Goal: Transaction & Acquisition: Purchase product/service

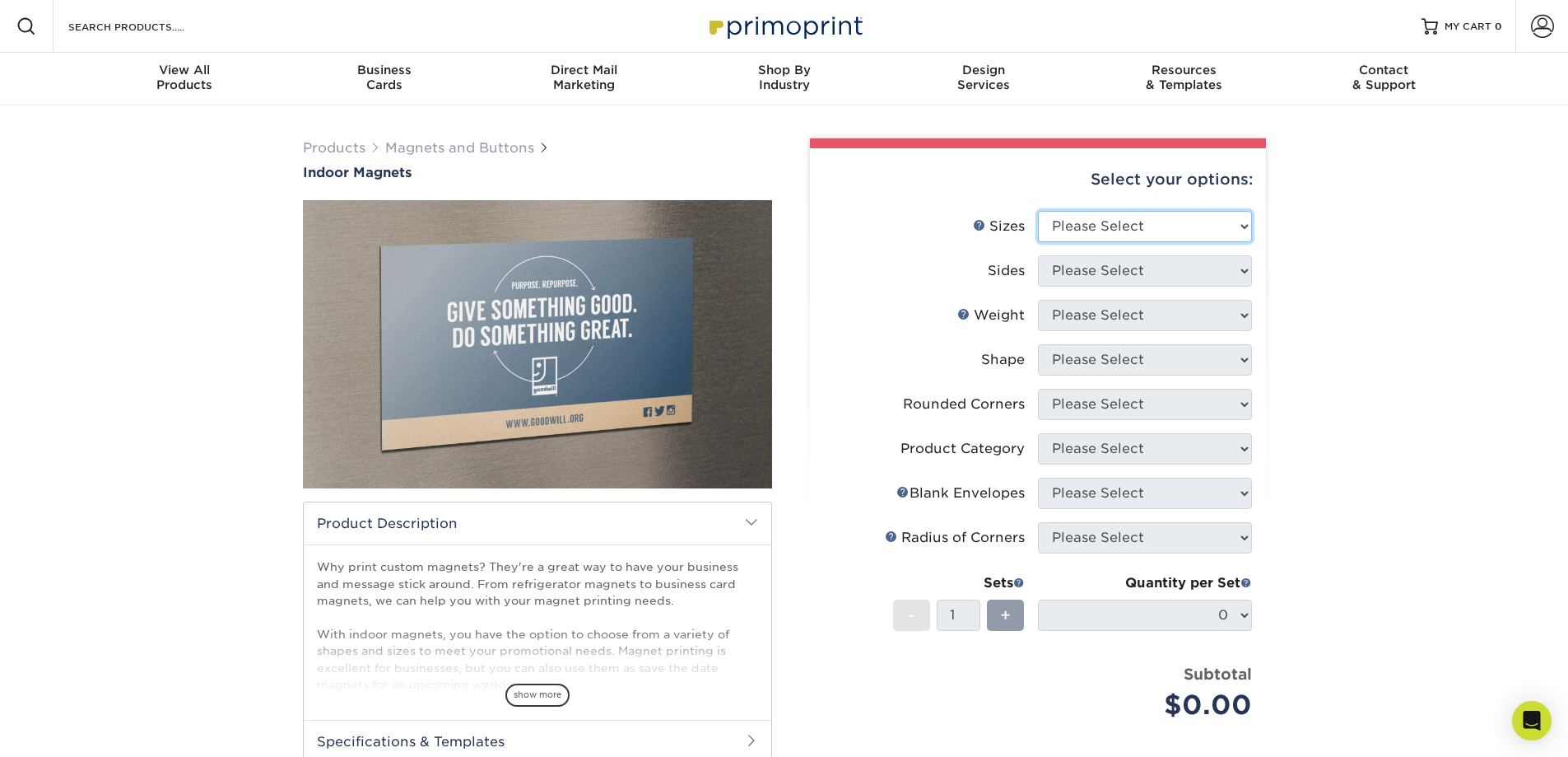
click at [1112, 224] on select "Please Select 2" x 3.5" 2.5" x 3.5" 3" x 4" 3.5" x 8.5" 4" x 6" 4" x 7" 4" x 8"…" at bounding box center [1145, 227] width 214 height 31
select select "4.00x6.00"
click at [1038, 211] on select "Please Select 2" x 3.5" 2.5" x 3.5" 3" x 4" 3.5" x 8.5" 4" x 6" 4" x 7" 4" x 8"…" at bounding box center [1145, 227] width 214 height 31
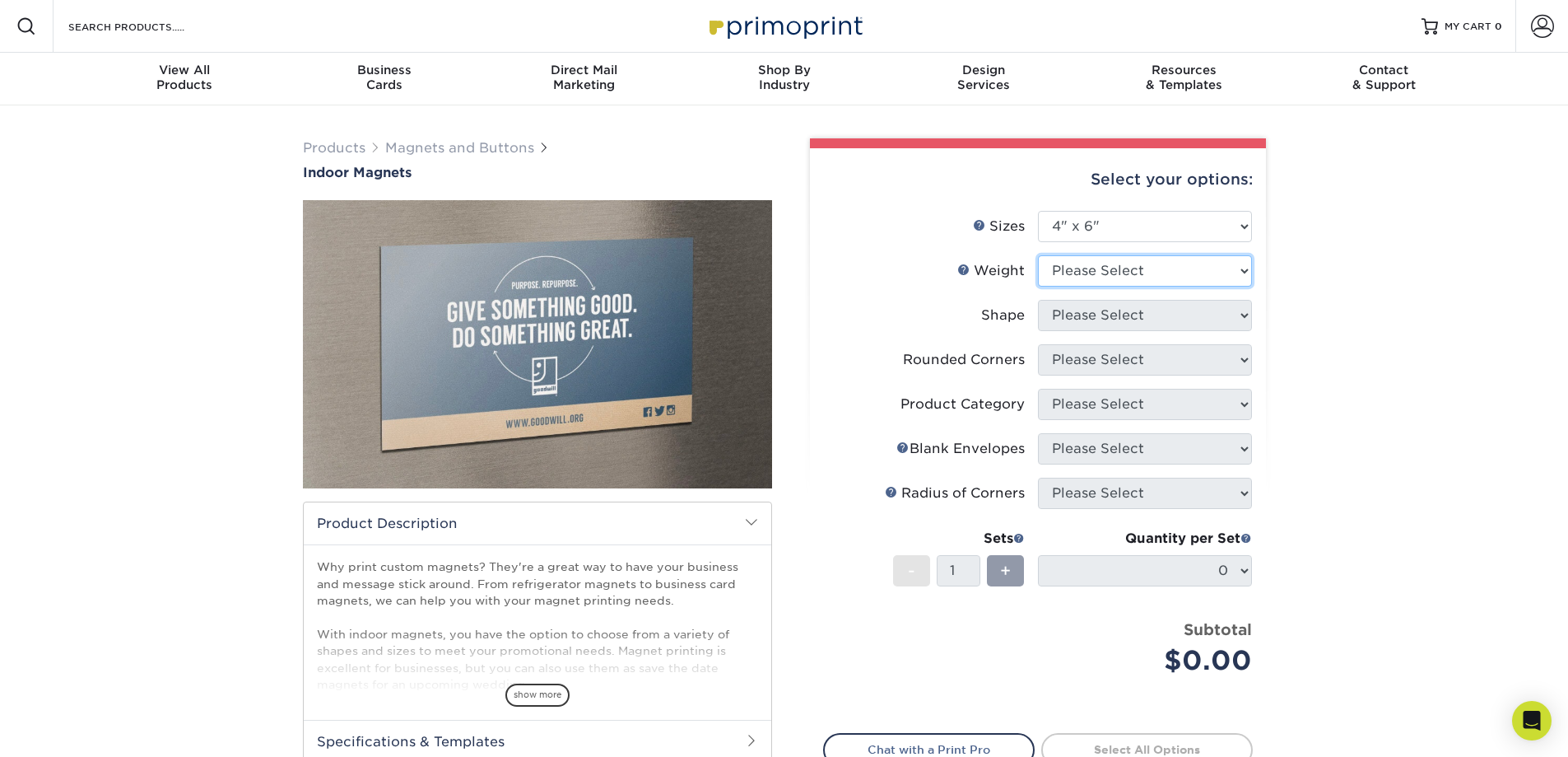
click at [1102, 267] on select "Please Select MAGNET" at bounding box center [1145, 271] width 214 height 31
select select "MAGNET"
click at [1038, 255] on select "Please Select MAGNET" at bounding box center [1145, 271] width 214 height 31
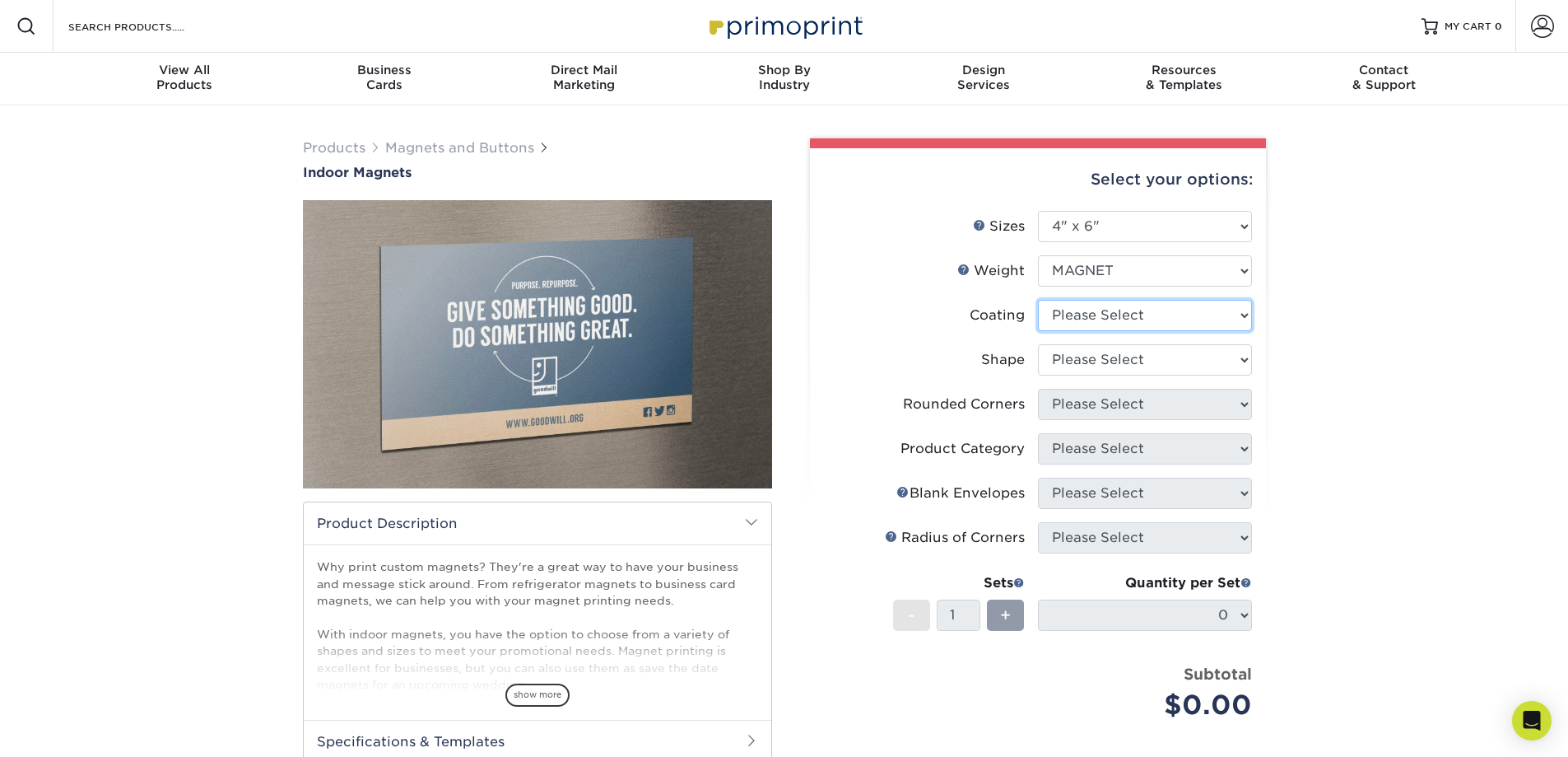
click at [1091, 314] on select at bounding box center [1145, 315] width 214 height 31
select select "1e8116af-acfc-44b1-83dc-8181aa338834"
click at [1038, 299] on select at bounding box center [1145, 315] width 214 height 31
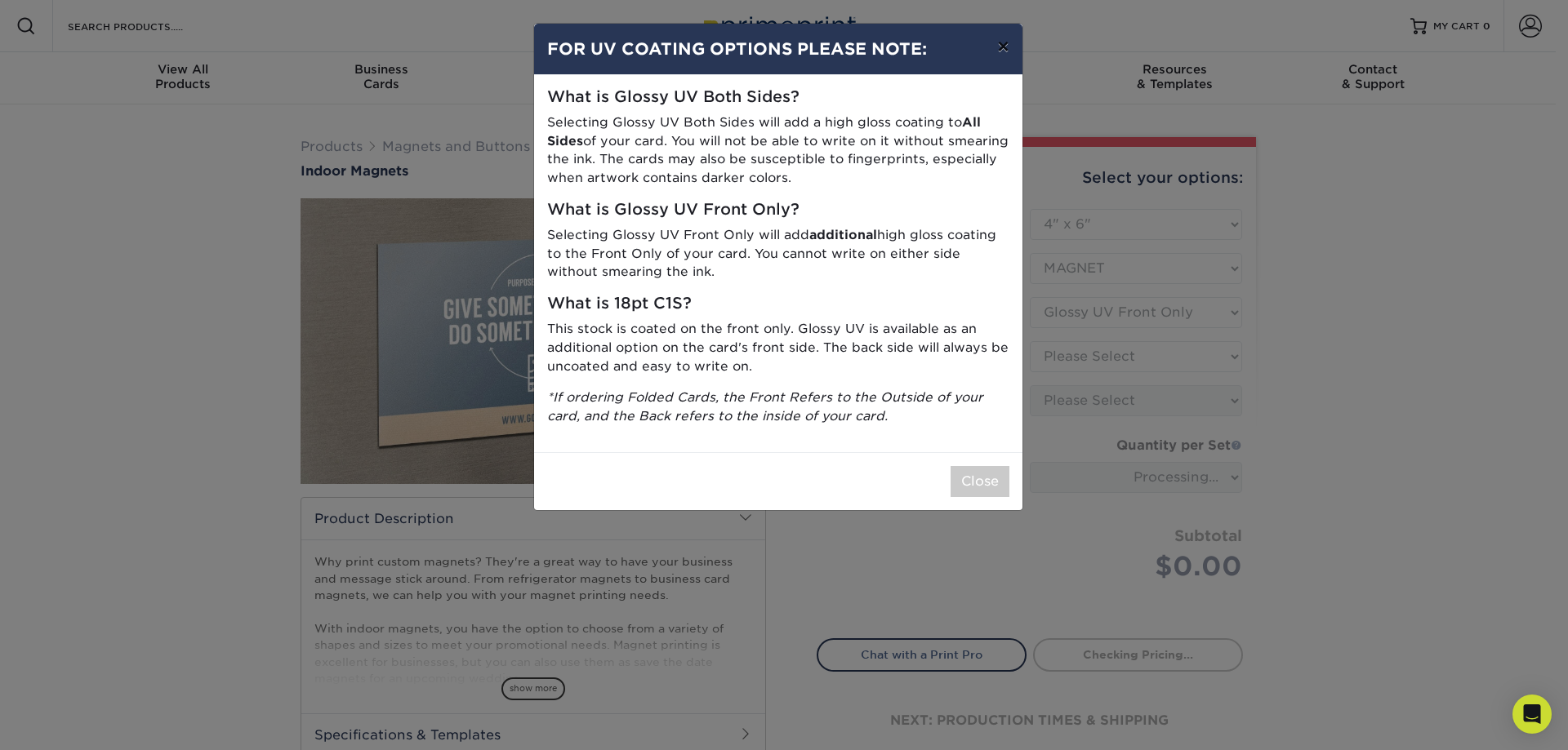
click at [1000, 53] on button "×" at bounding box center [1003, 46] width 38 height 46
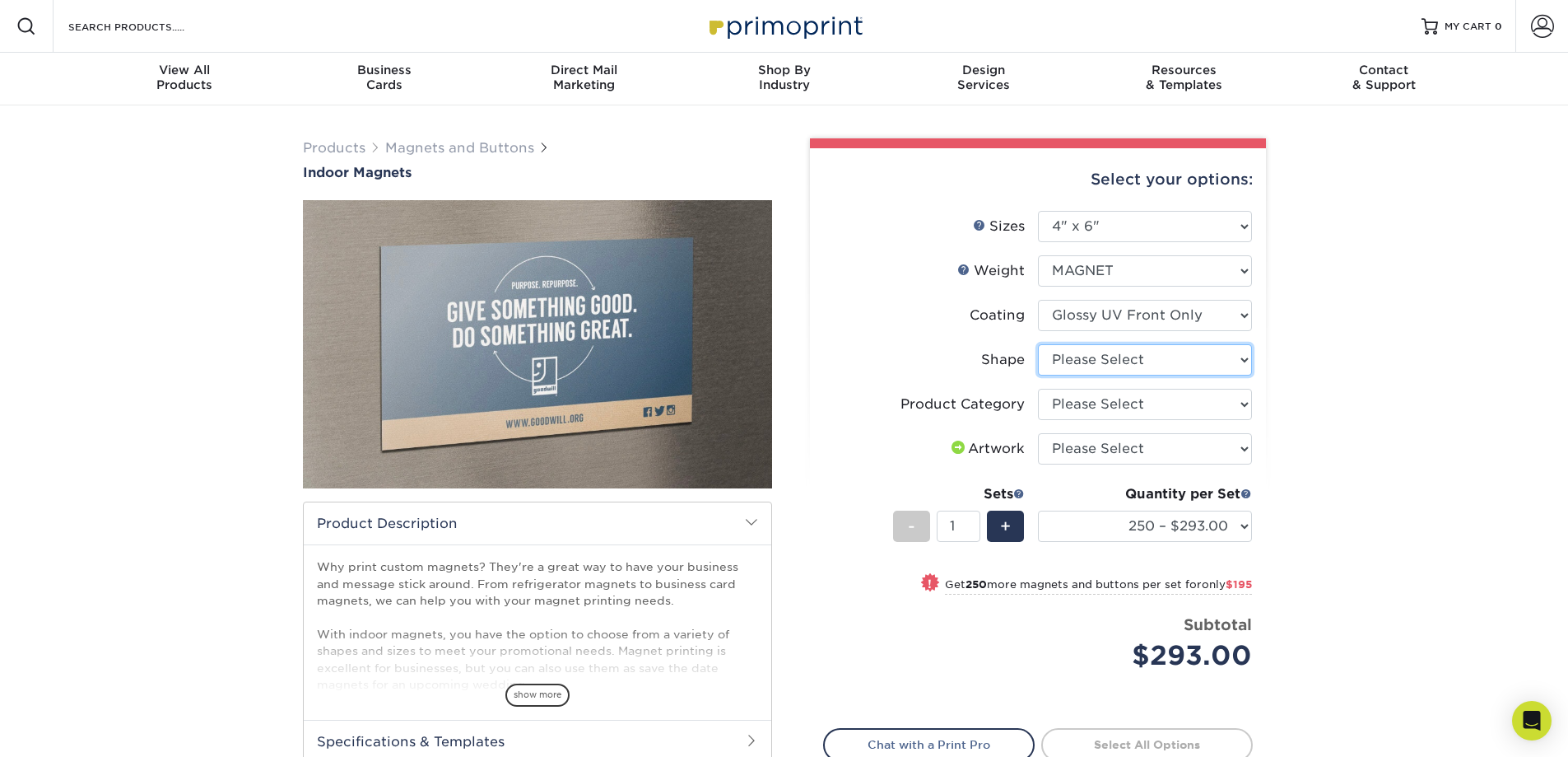
click at [1181, 355] on select "Please Select Standard" at bounding box center [1145, 360] width 214 height 31
select select "standard"
click at [1038, 345] on select "Please Select Standard" at bounding box center [1145, 360] width 214 height 31
click at [1220, 411] on select "Please Select Standard Magnets" at bounding box center [1145, 405] width 214 height 31
click at [1038, 389] on select "Please Select Standard Magnets" at bounding box center [1145, 405] width 214 height 31
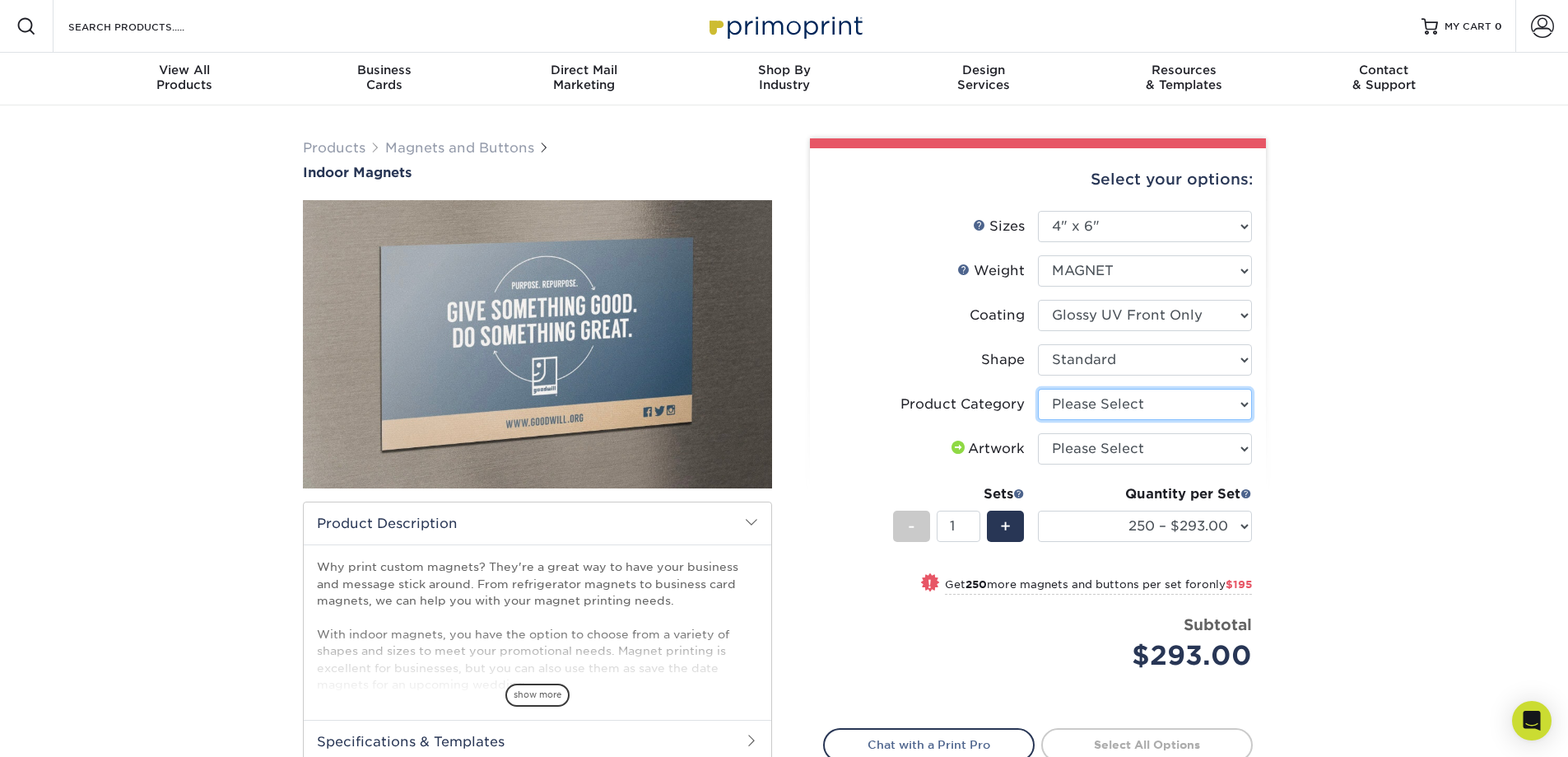
drag, startPoint x: 1187, startPoint y: 402, endPoint x: 1180, endPoint y: 418, distance: 17.5
click at [1187, 402] on select "Please Select Standard Magnets" at bounding box center [1145, 405] width 214 height 31
select select "94f3b56e-8c08-41aa-8555-5876b16679e9"
click at [1038, 389] on select "Please Select Standard Magnets" at bounding box center [1145, 405] width 214 height 31
click at [1112, 321] on select at bounding box center [1145, 315] width 214 height 31
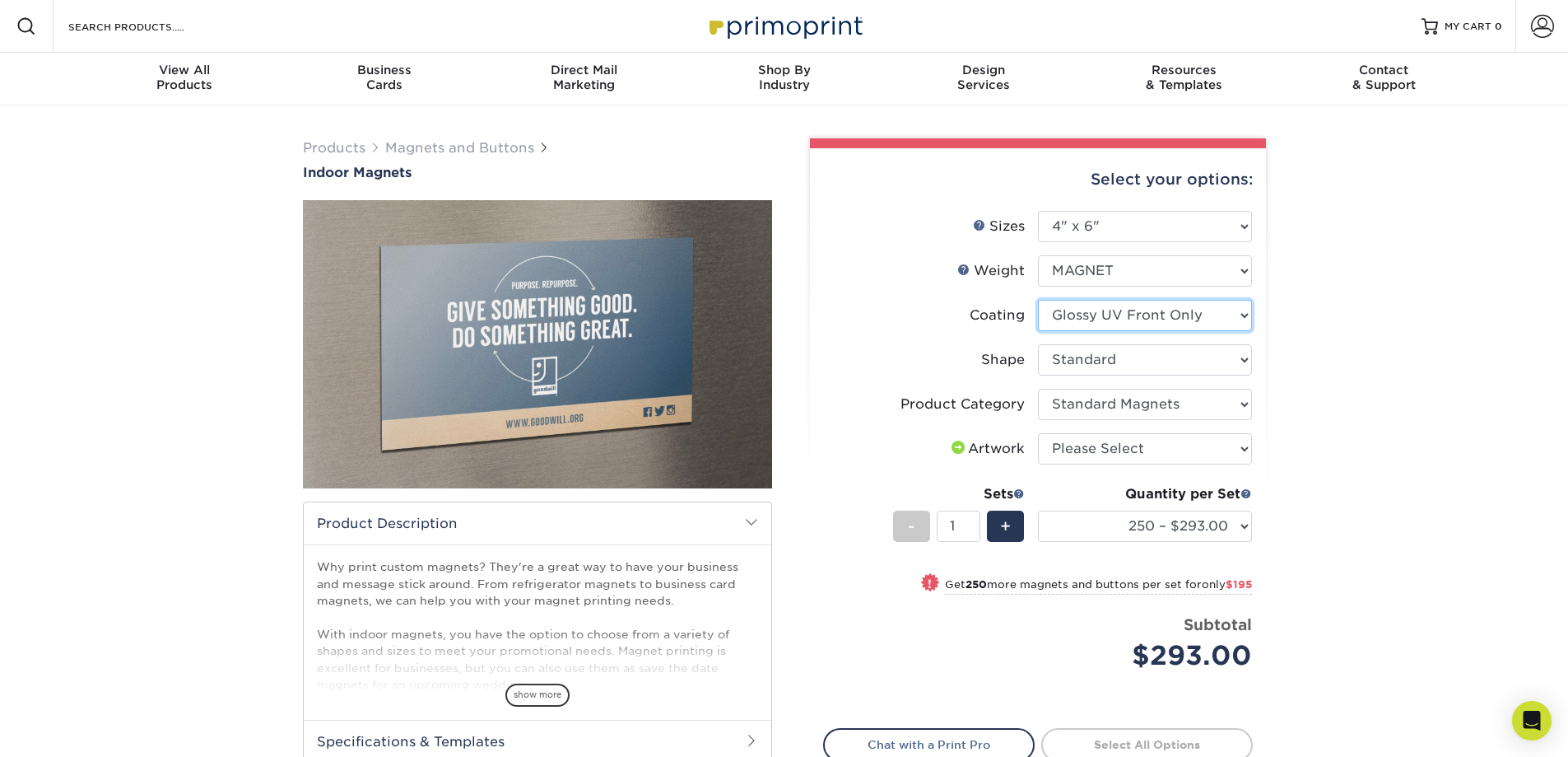
select select "3e7618de-abca-4bda-9f97-8b9129e913d8"
click at [1038, 299] on select at bounding box center [1145, 315] width 214 height 31
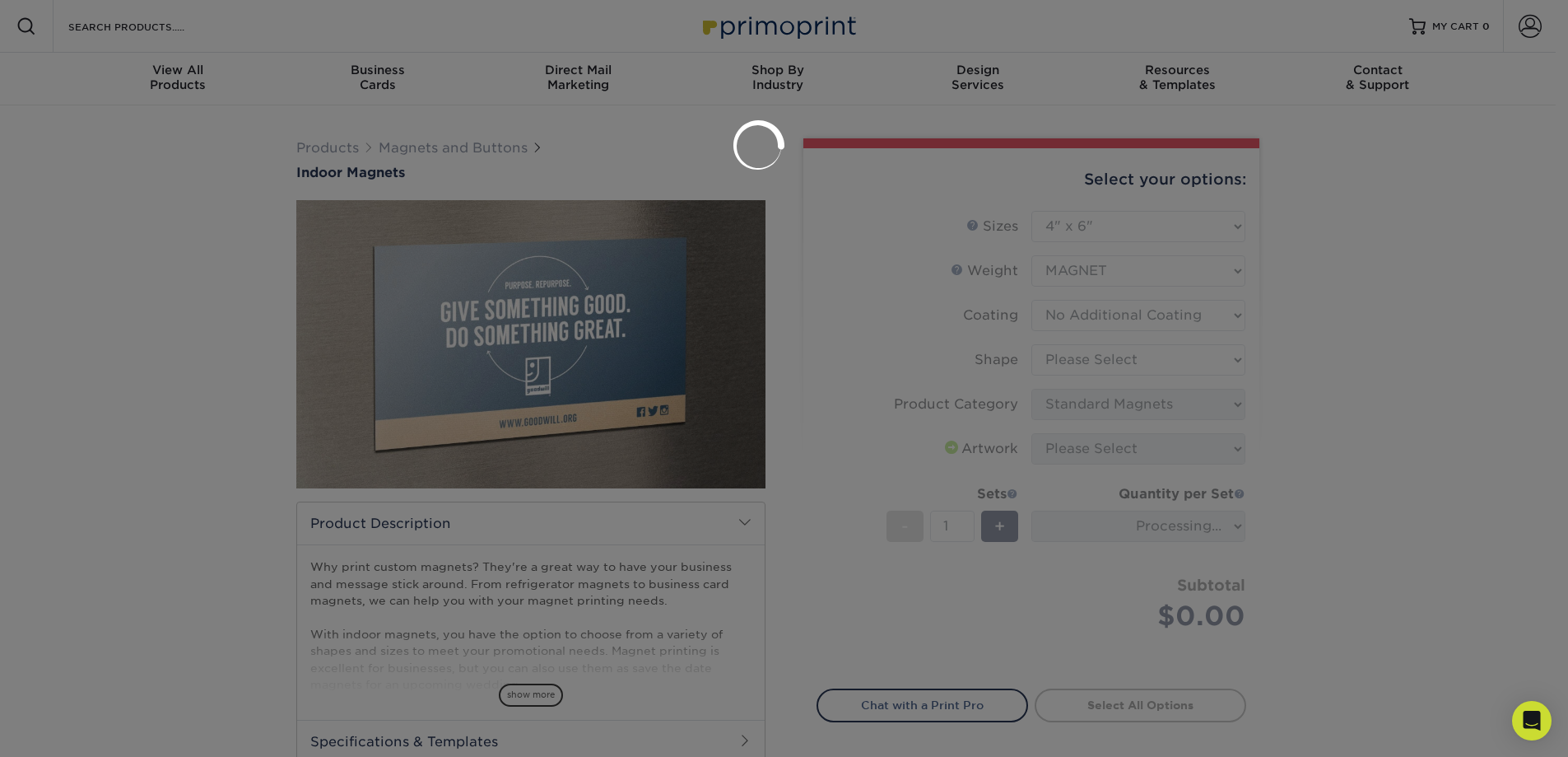
select select "-1"
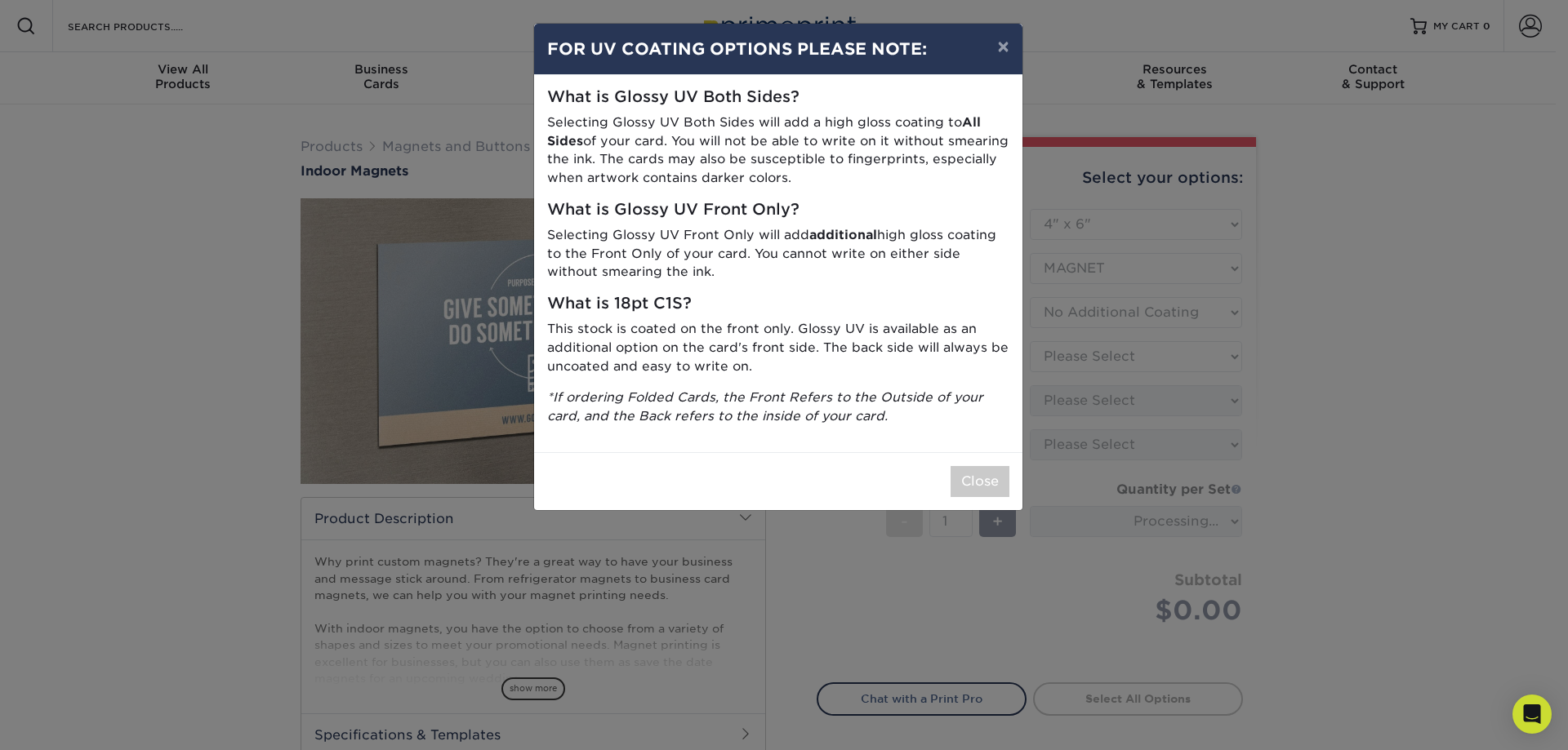
click at [879, 589] on div "× FOR UV COATING OPTIONS PLEASE NOTE: What is Glossy UV Both Sides? Selecting G…" at bounding box center [784, 375] width 1568 height 750
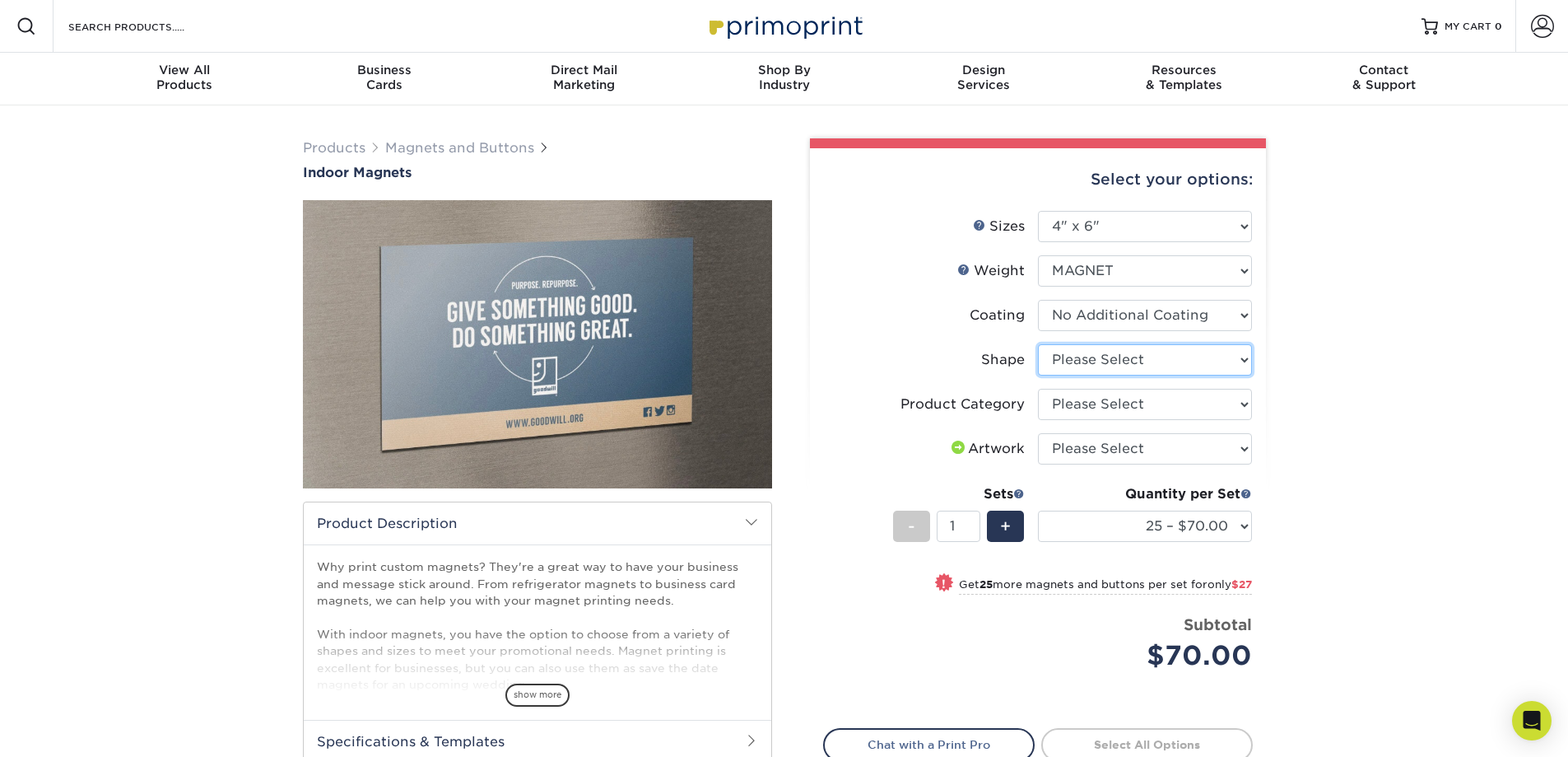
click at [1217, 365] on select "Please Select Standard" at bounding box center [1145, 360] width 214 height 31
select select "standard"
click at [1038, 345] on select "Please Select Standard" at bounding box center [1145, 360] width 214 height 31
click at [1210, 407] on select "Please Select Standard Magnets" at bounding box center [1145, 405] width 214 height 31
select select "94f3b56e-8c08-41aa-8555-5876b16679e9"
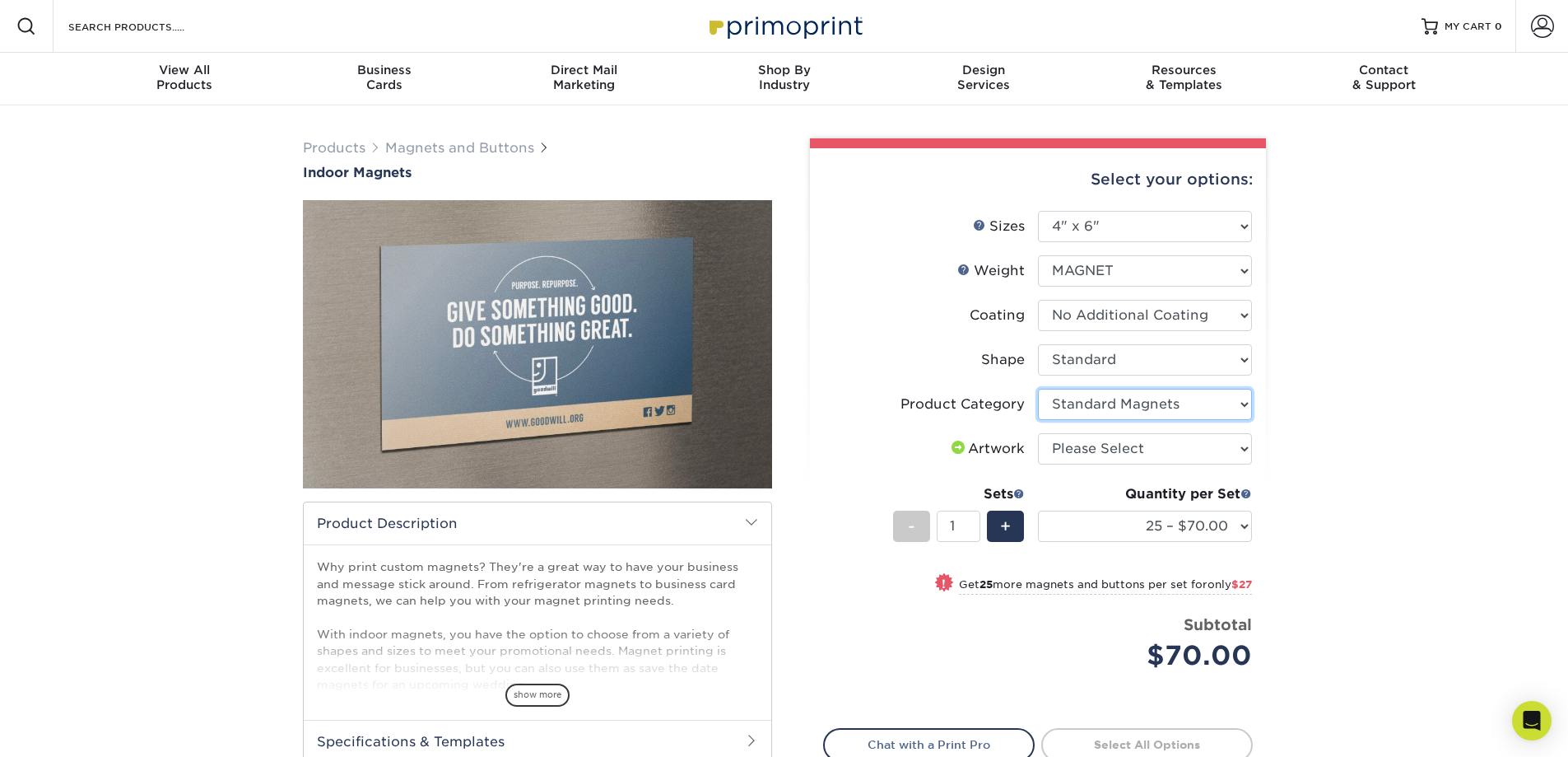
click at [1038, 389] on select "Please Select Standard Magnets" at bounding box center [1145, 405] width 214 height 31
click at [1195, 443] on select "Please Select I will upload files I need a design - $50" at bounding box center [1145, 449] width 214 height 31
select select "upload"
click at [1038, 433] on select "Please Select I will upload files I need a design - $50" at bounding box center [1145, 449] width 214 height 31
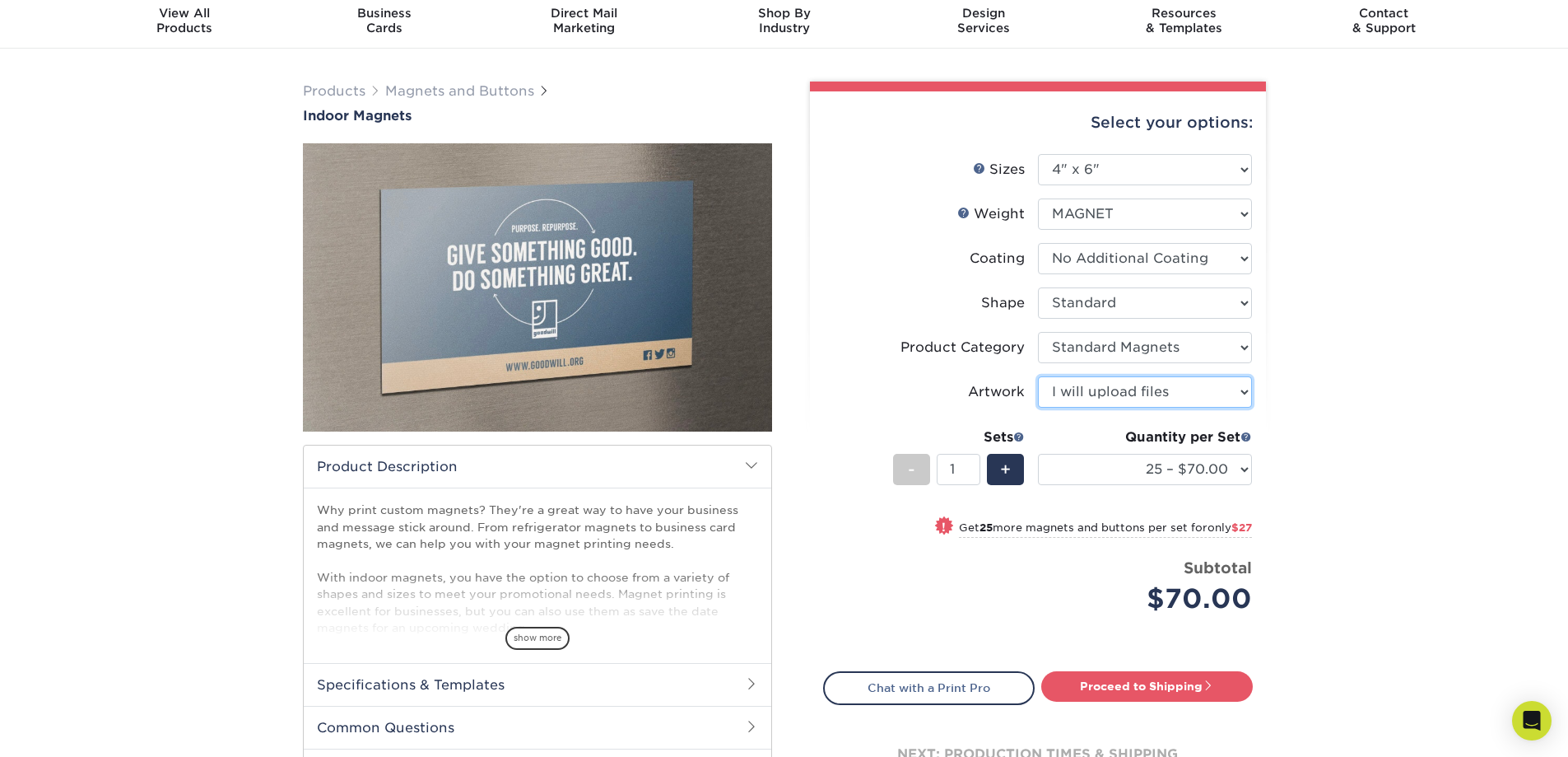
scroll to position [82, 0]
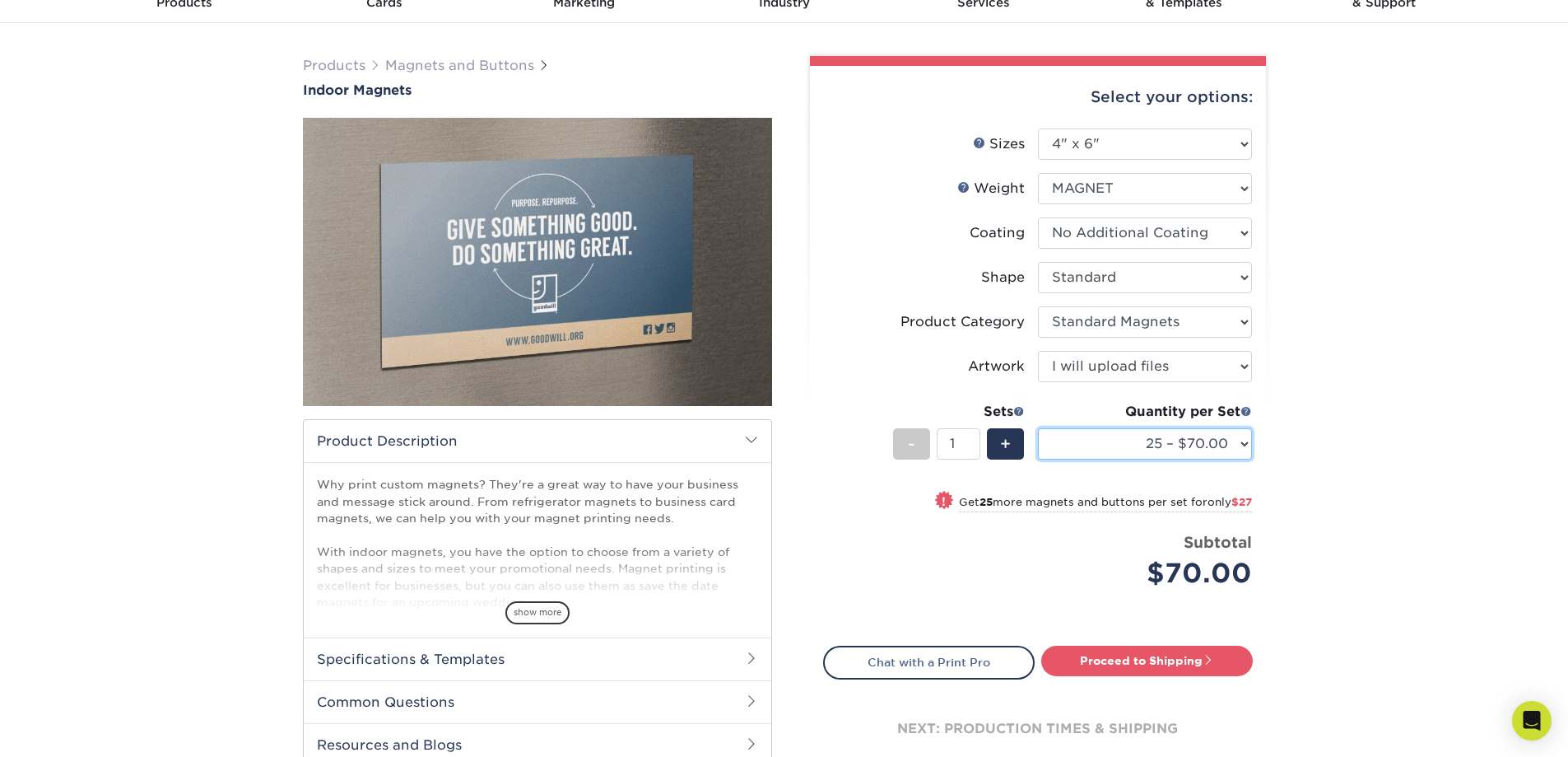
click at [1233, 441] on select "25 – $70.00 50 – $97.00 75 – $121.00 100 – $146.00 150 – $195.00 200 – $230.00" at bounding box center [1145, 444] width 214 height 31
select select "50 – $97.00"
click at [1038, 428] on select "25 – $70.00 50 – $97.00 75 – $121.00 100 – $146.00 150 – $195.00 200 – $230.00" at bounding box center [1145, 444] width 214 height 31
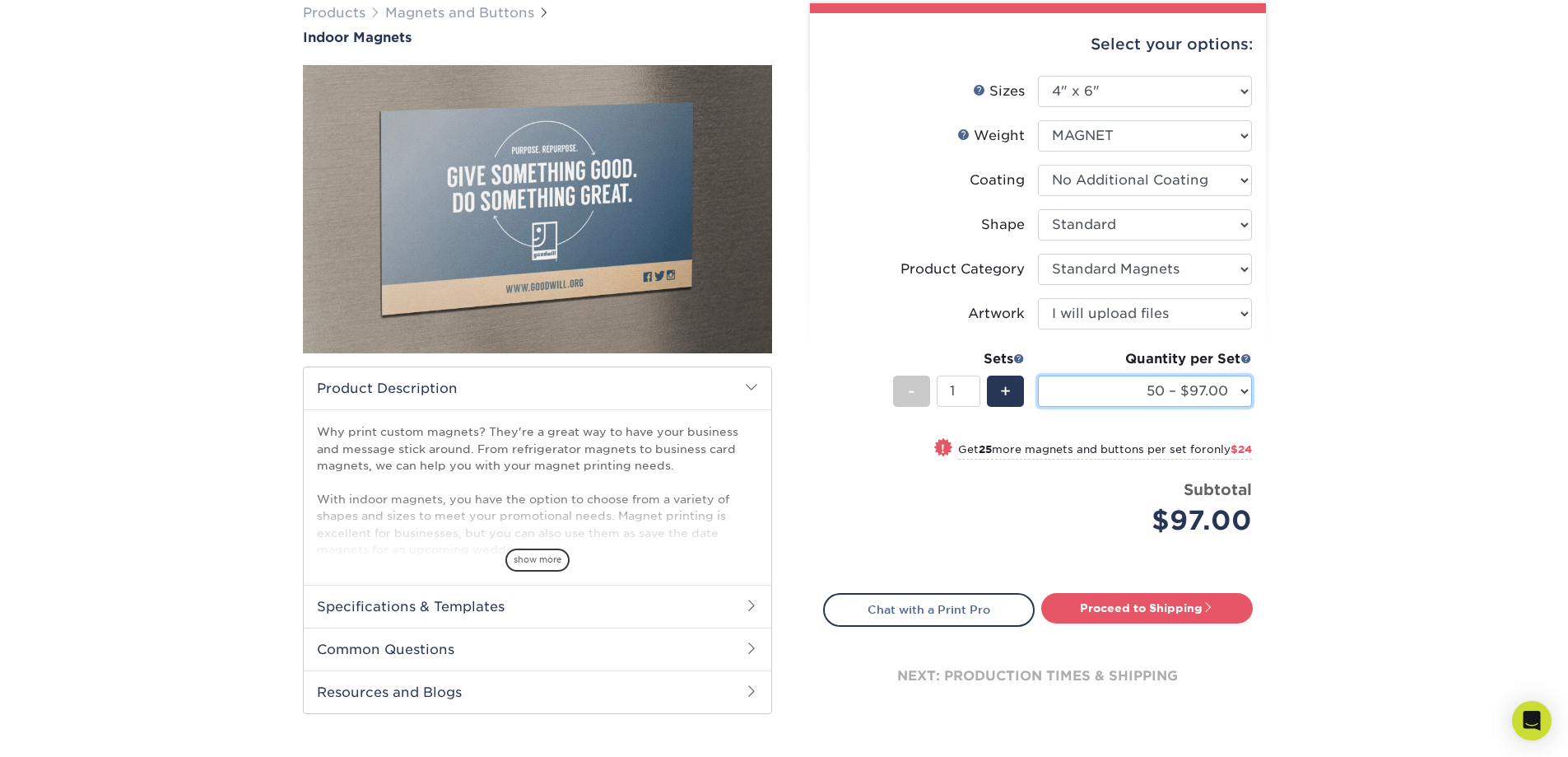
scroll to position [165, 0]
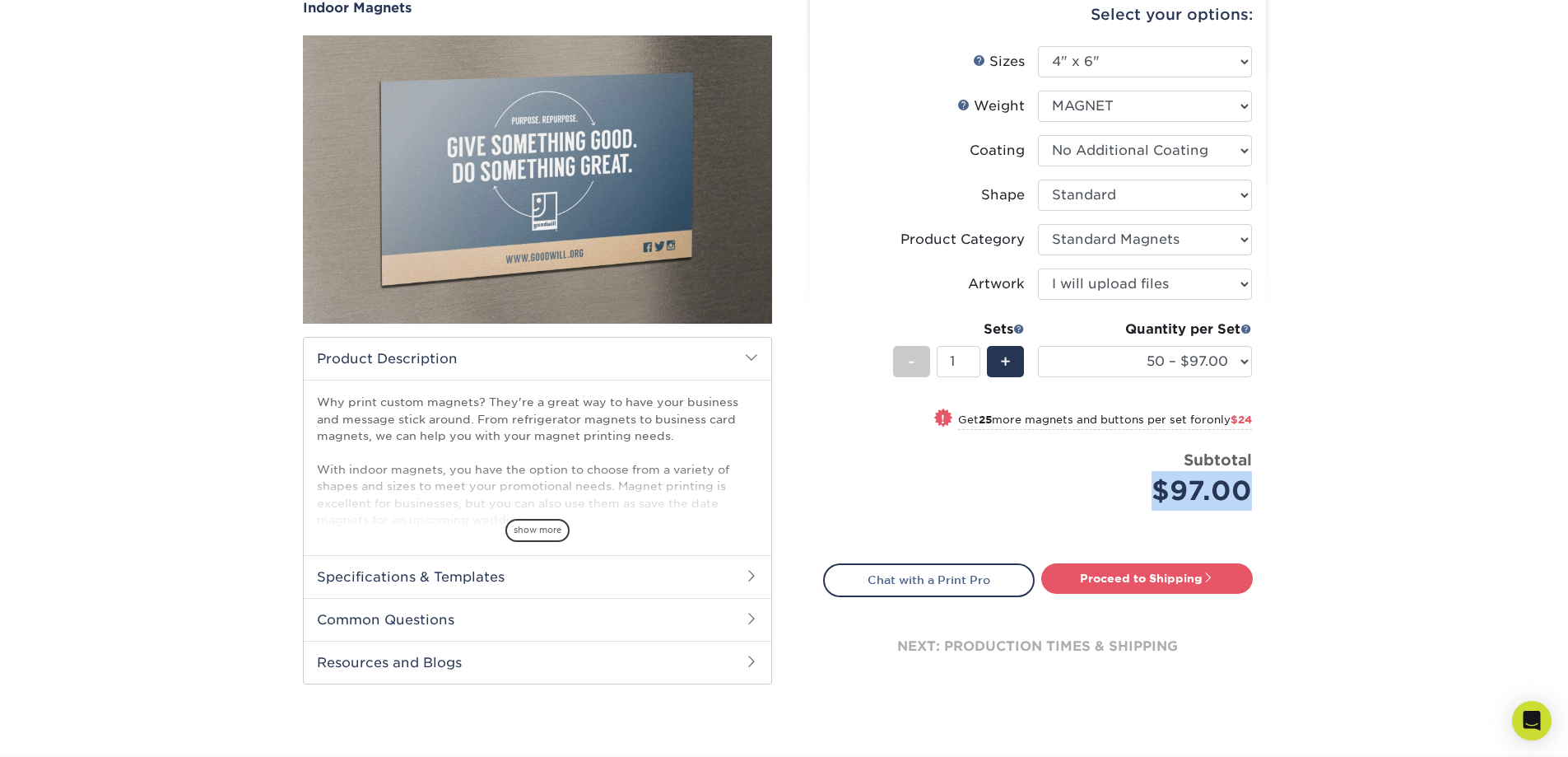
drag, startPoint x: 1138, startPoint y: 489, endPoint x: 1250, endPoint y: 488, distance: 112.0
click at [1250, 488] on div "$97.00" at bounding box center [1151, 491] width 202 height 39
copy div "$97.00"
click at [1124, 494] on div "$97.00" at bounding box center [1151, 491] width 202 height 39
drag, startPoint x: 1142, startPoint y: 494, endPoint x: 1271, endPoint y: 496, distance: 129.0
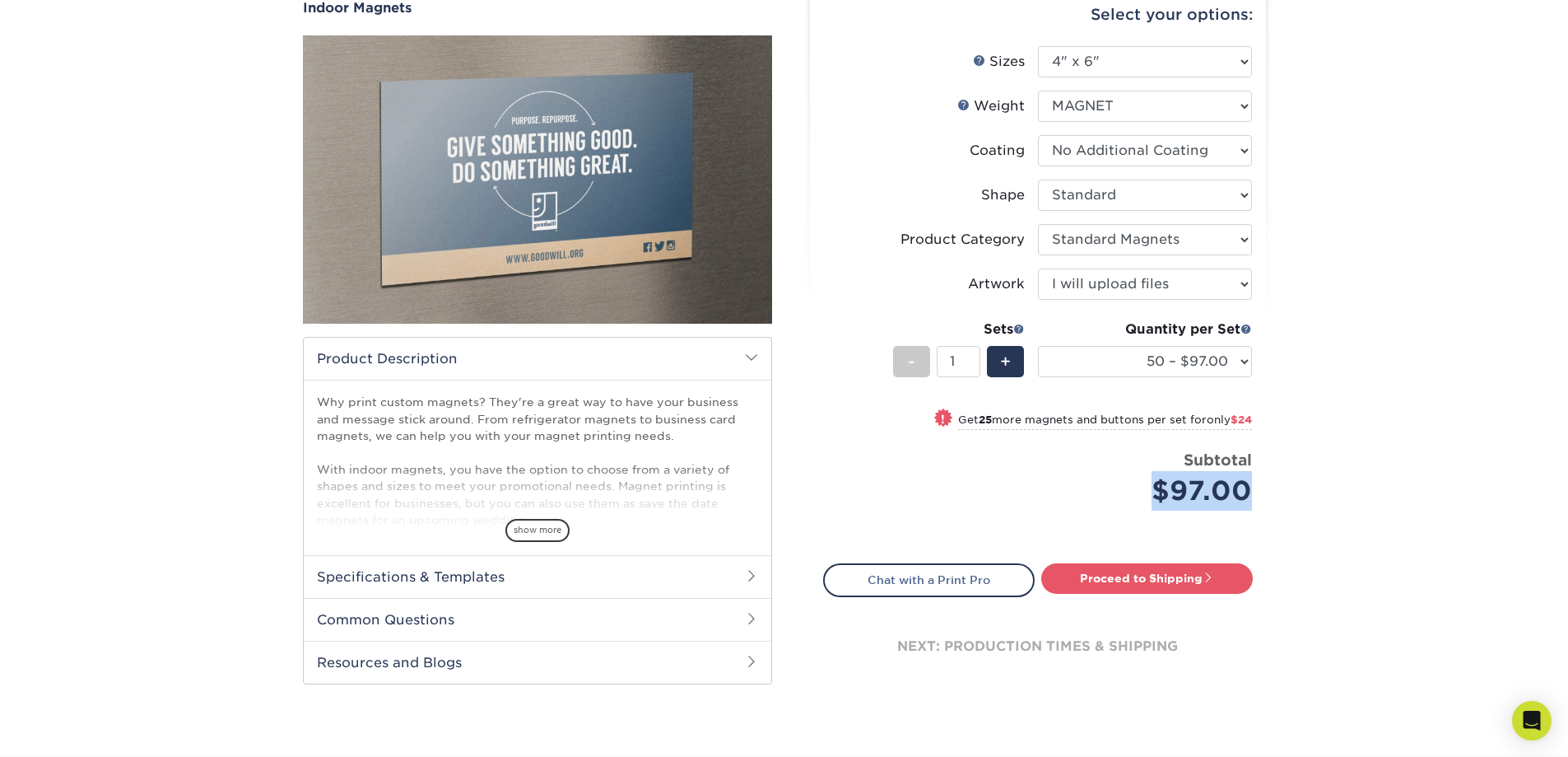
click at [1271, 496] on div "Select your options: Sizes Help Sizes Please Select 2" x 3.5" 2.5" x 3.5"" at bounding box center [1031, 341] width 494 height 735
copy div "$97.00"
click at [1218, 583] on link "Proceed to Shipping" at bounding box center [1147, 578] width 212 height 29
type input "Set 1"
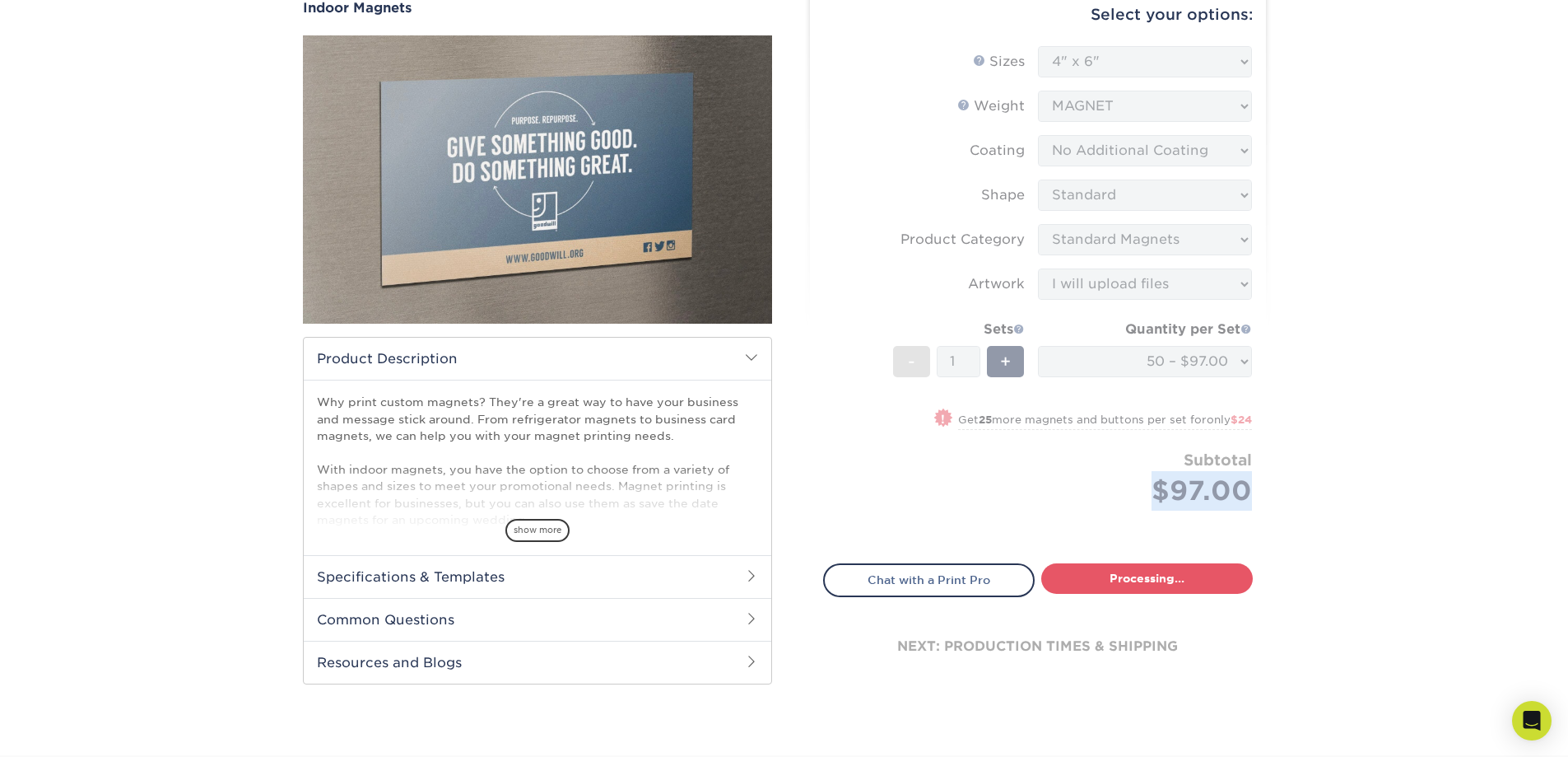
select select "104b889e-53a2-4d3e-bbaa-b70ddac089d8"
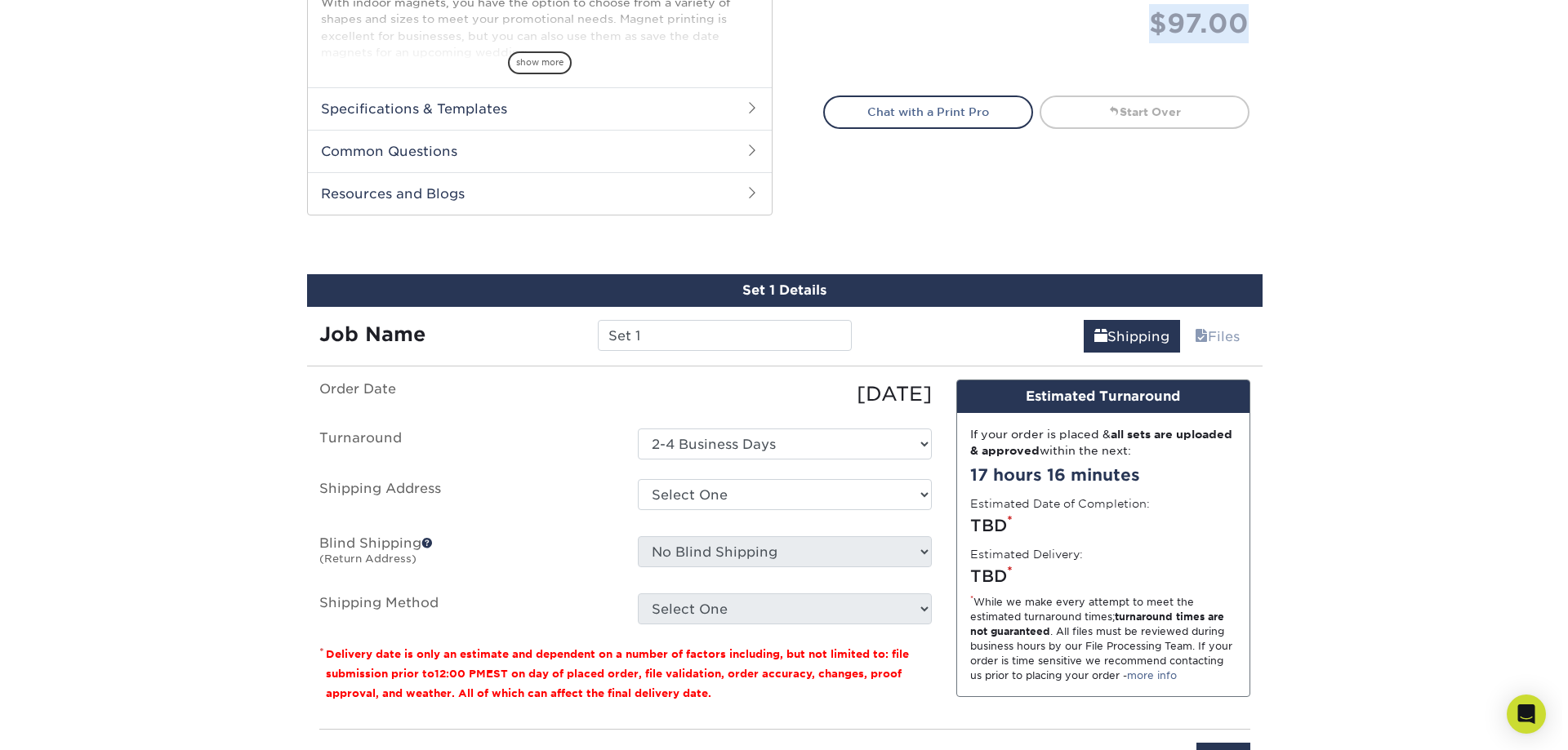
scroll to position [767, 0]
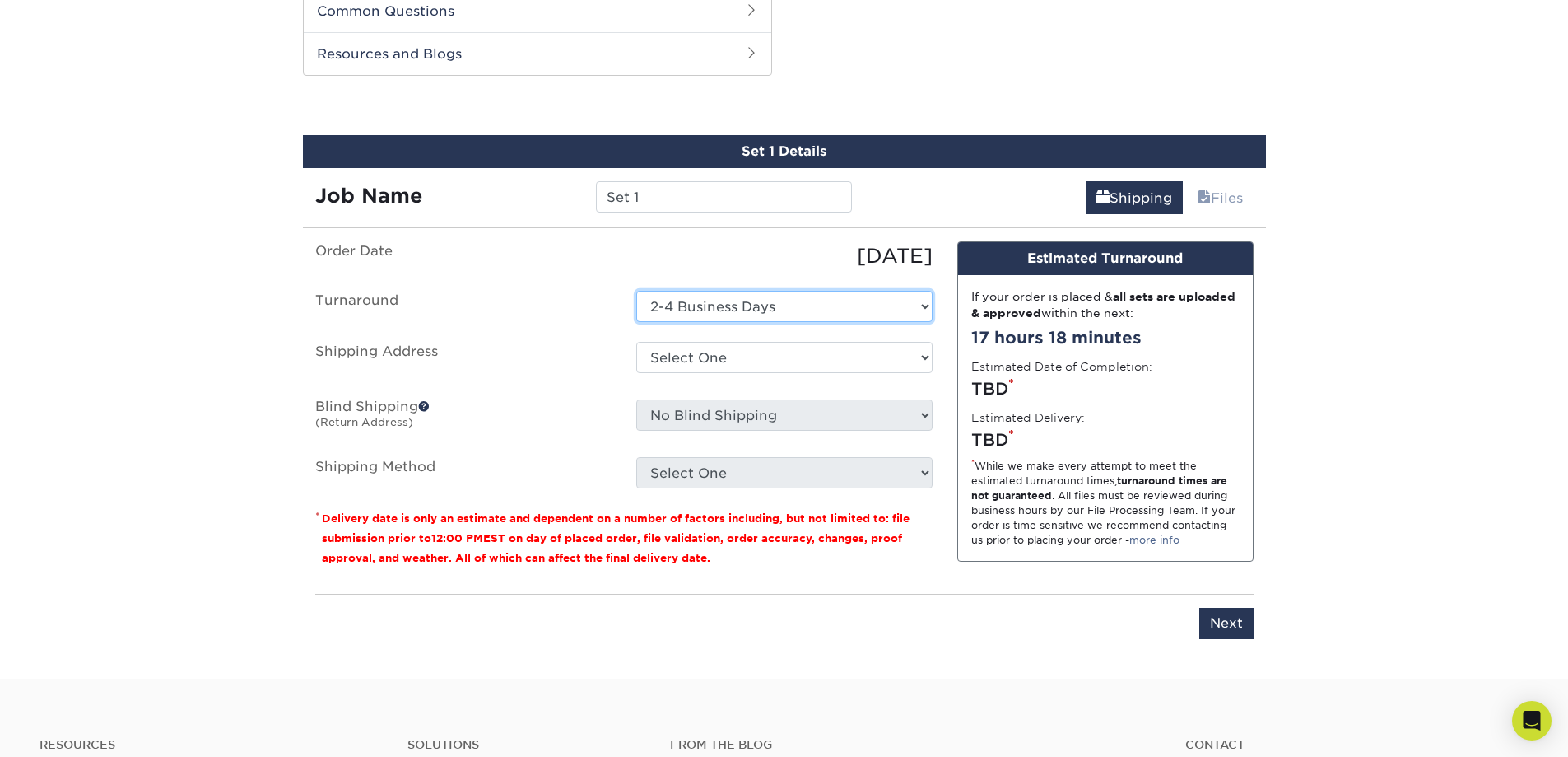
click at [686, 309] on select "Select One 2-4 Business Days" at bounding box center [785, 306] width 296 height 31
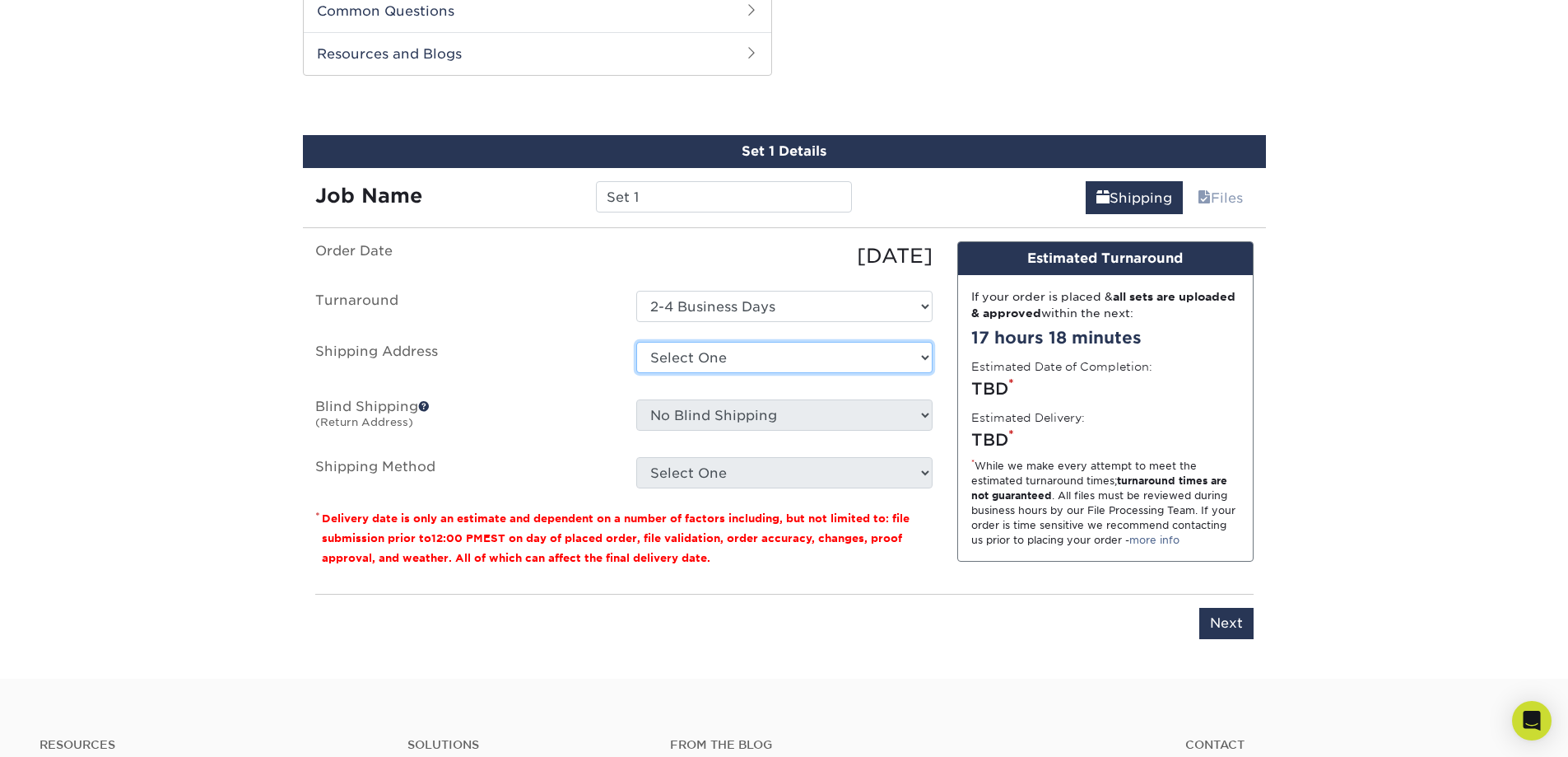
click at [707, 361] on select "Select One + Add New Address - Login" at bounding box center [785, 357] width 296 height 31
select select "newaddress"
click at [637, 342] on select "Select One + Add New Address - Login" at bounding box center [785, 357] width 296 height 31
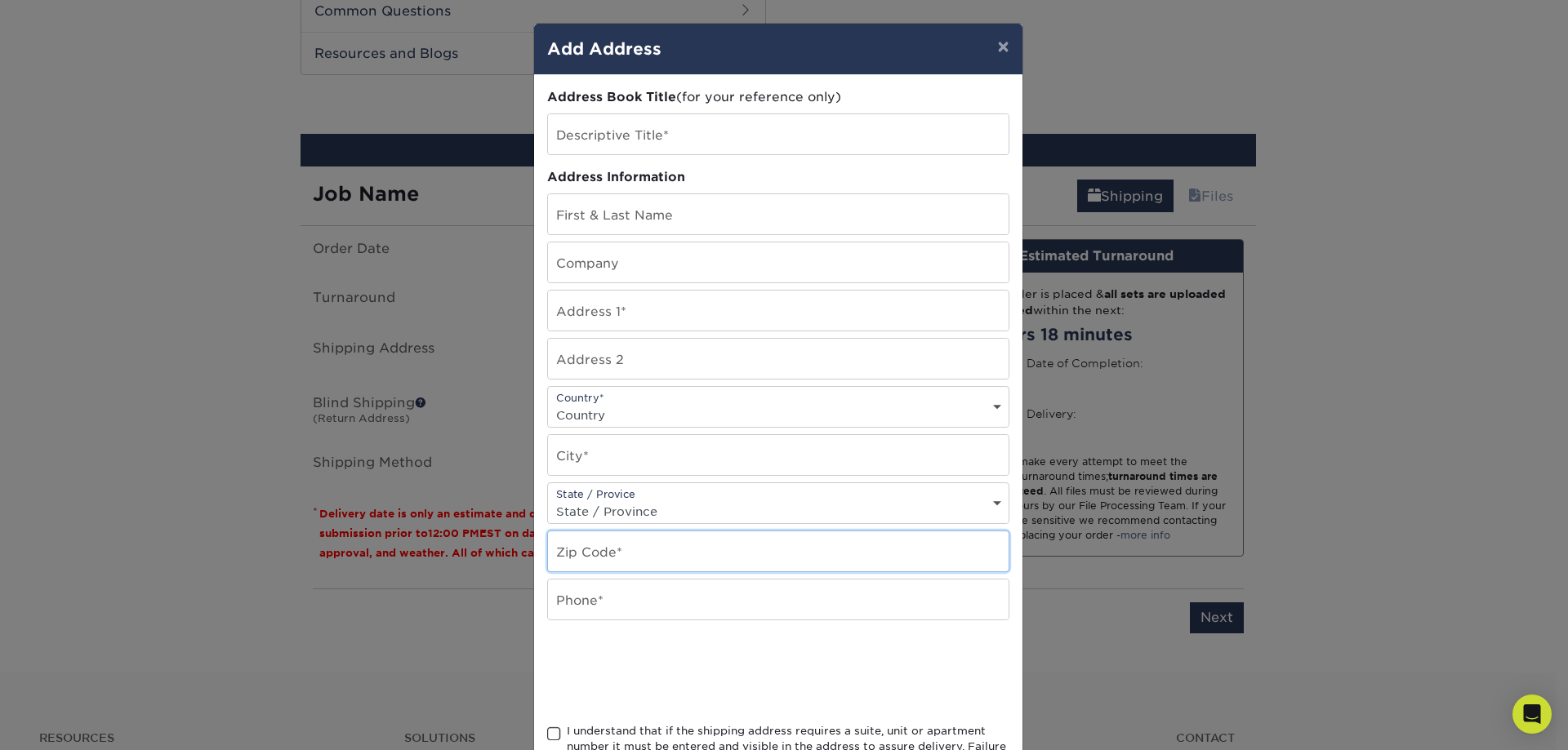
click at [646, 563] on input "text" at bounding box center [778, 551] width 460 height 40
type input "90064"
click at [888, 667] on div at bounding box center [778, 671] width 462 height 63
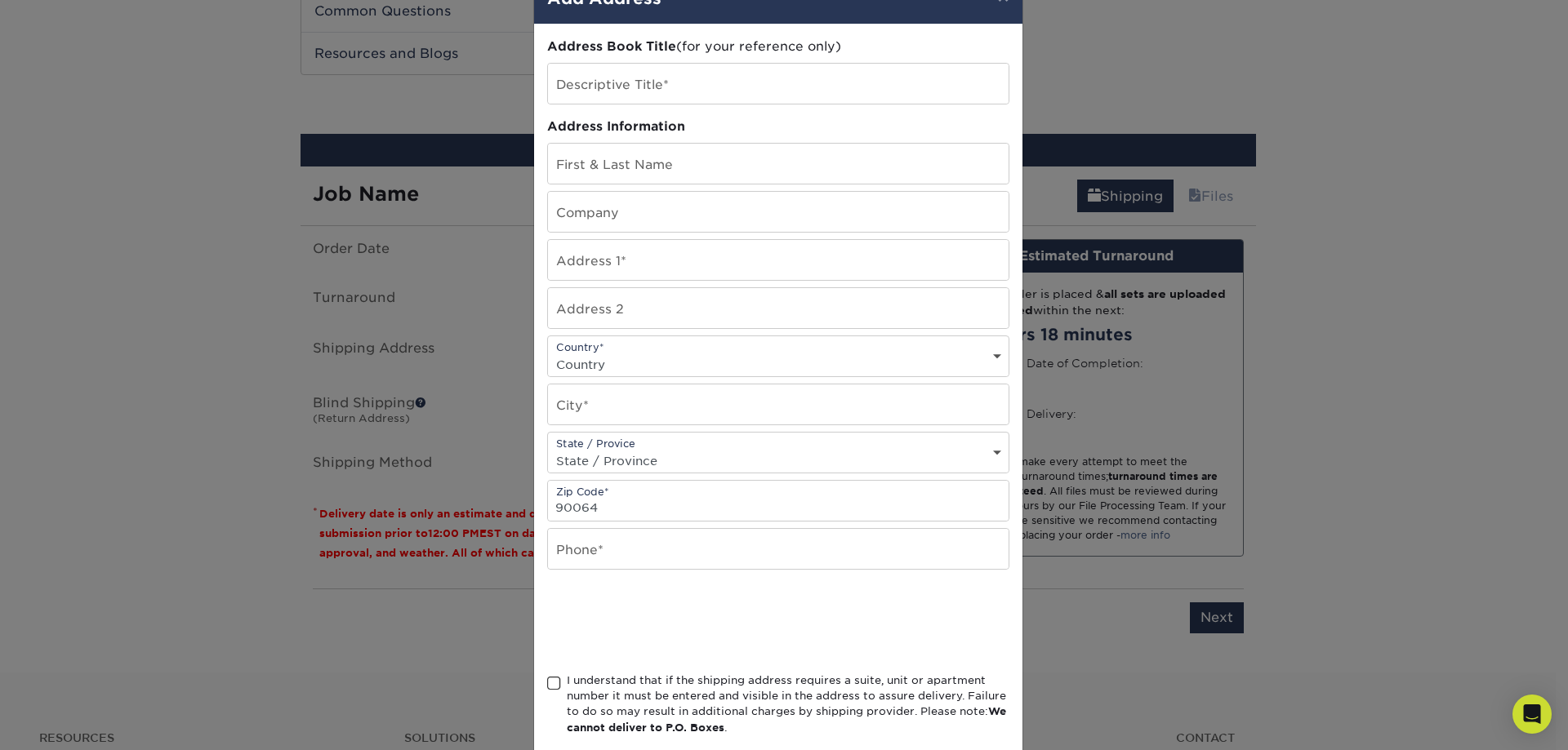
scroll to position [137, 0]
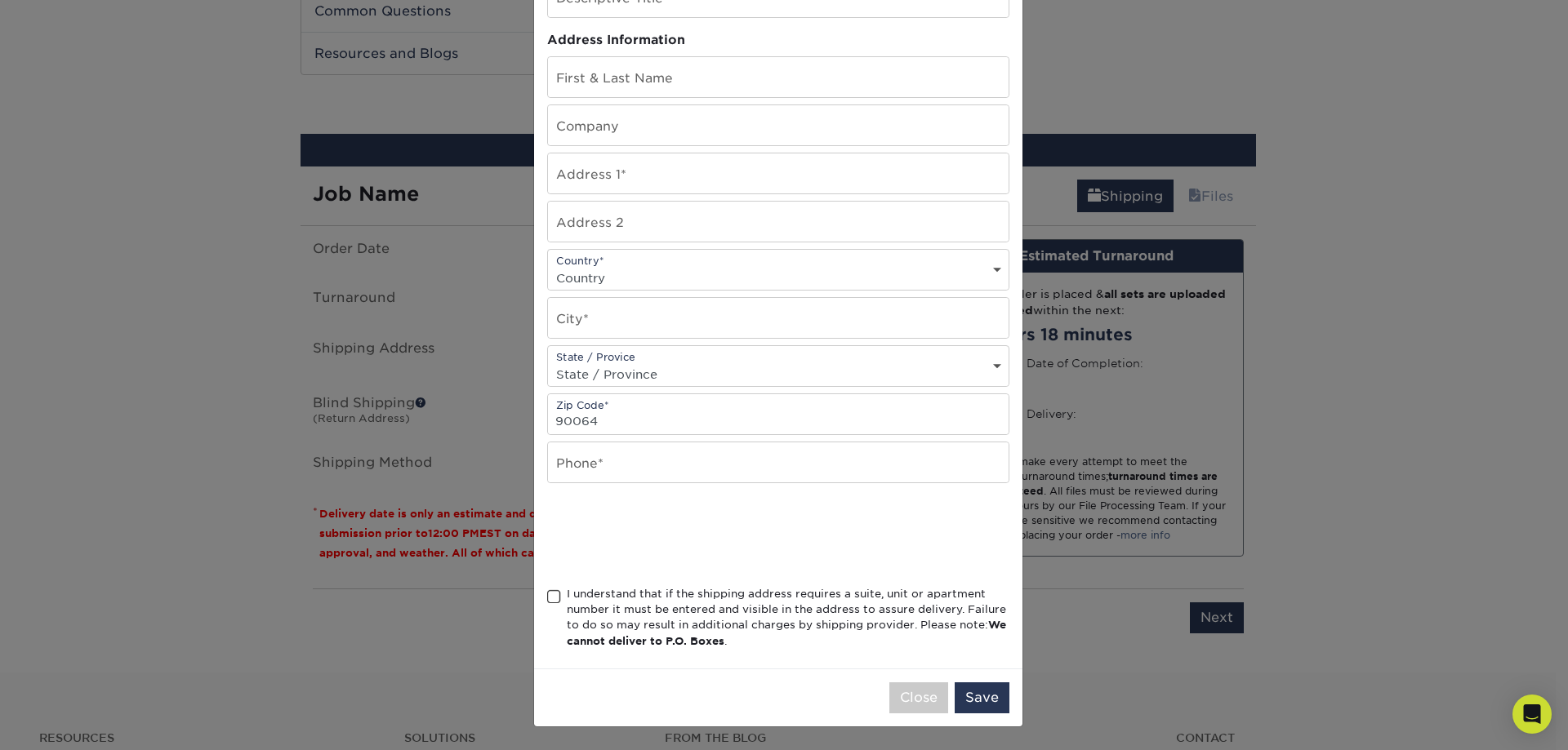
click at [539, 600] on div "Address Book Title (for your reference only) Descriptive Title* Address Informa…" at bounding box center [779, 303] width 489 height 731
click at [547, 600] on span at bounding box center [554, 597] width 14 height 16
click at [0, 0] on input "I understand that if the shipping address requires a suite, unit or apartment n…" at bounding box center [0, 0] width 0 height 0
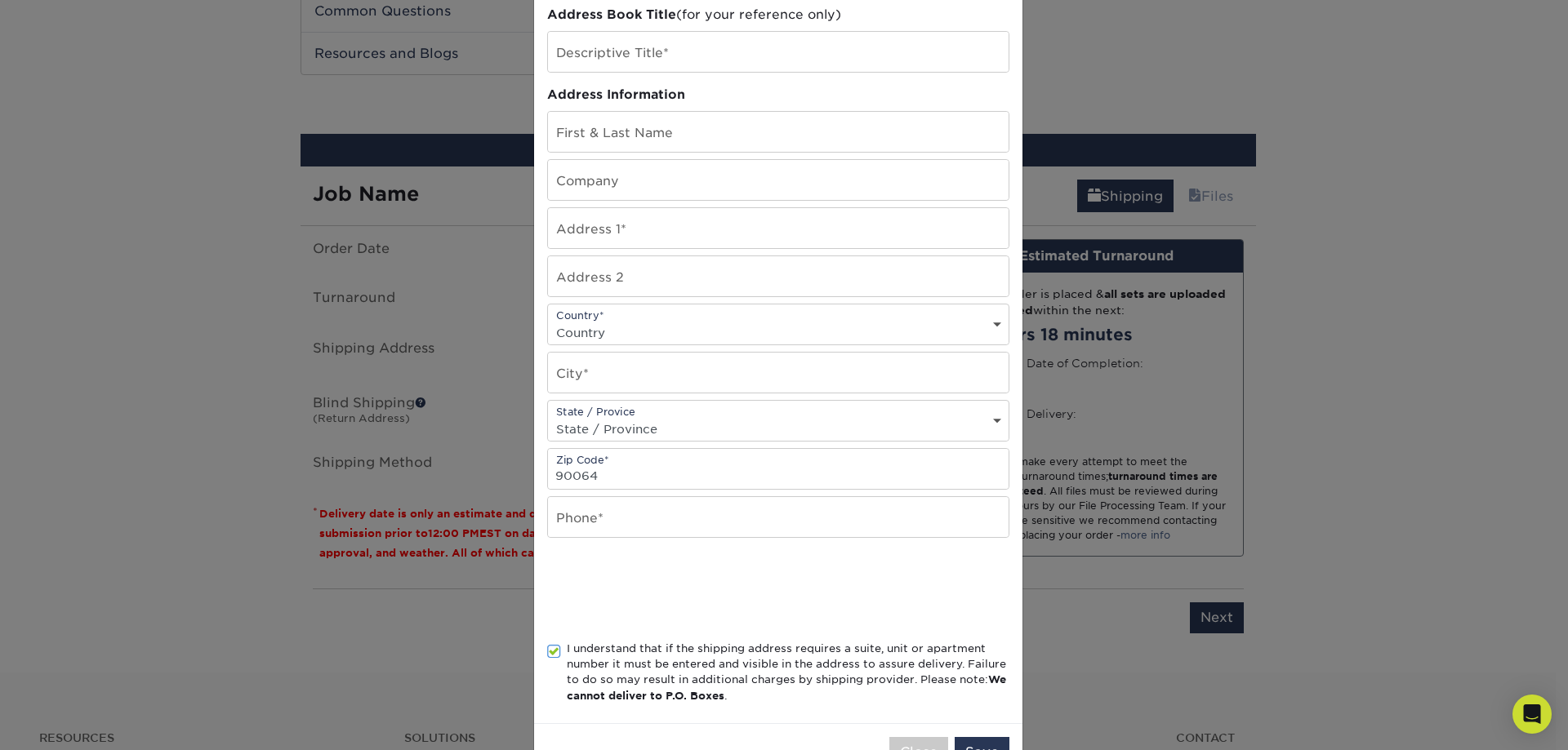
scroll to position [0, 0]
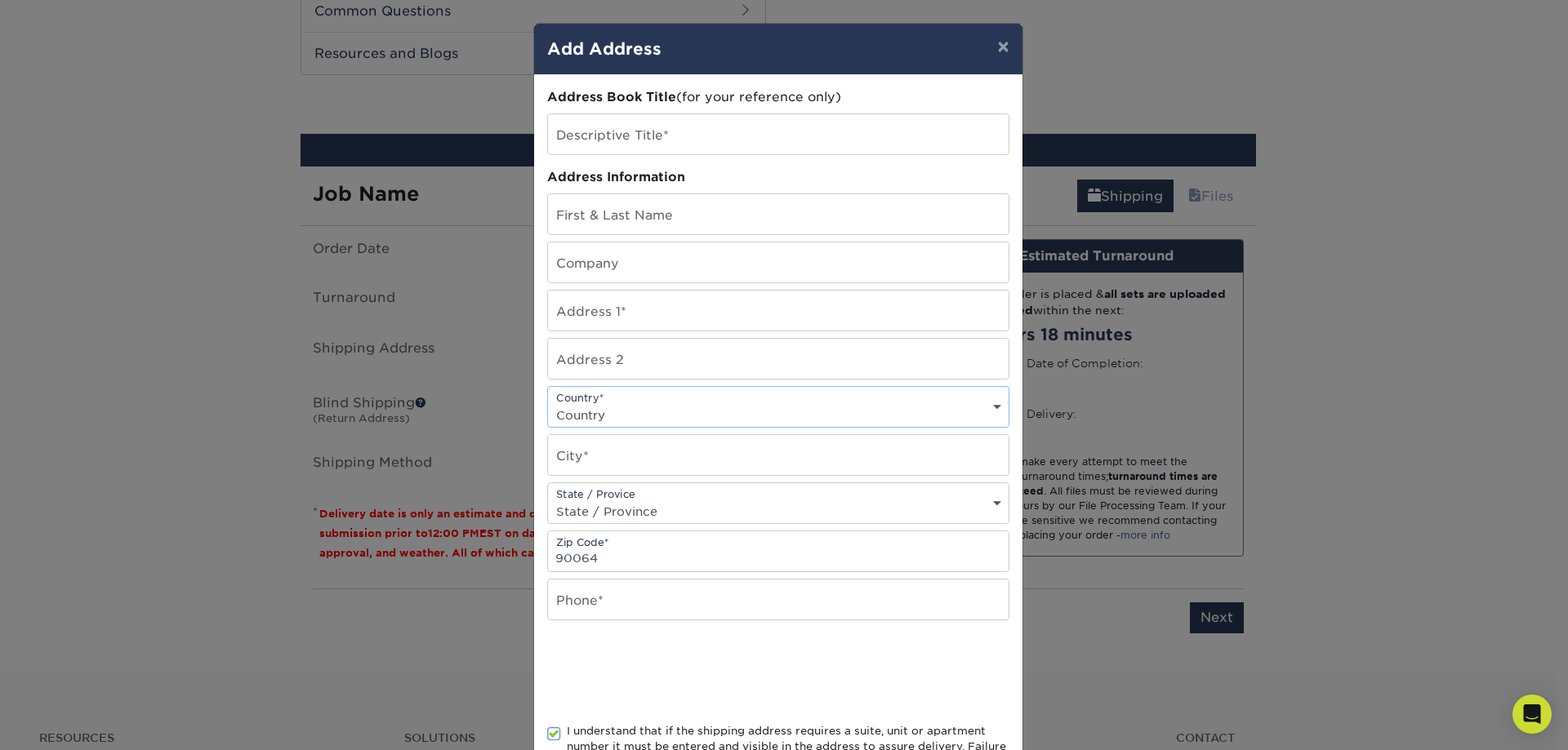
click at [632, 415] on select "Country [GEOGRAPHIC_DATA] [GEOGRAPHIC_DATA] ----------------------------- [GEOG…" at bounding box center [778, 414] width 460 height 23
select select "US"
click at [548, 403] on select "Country [GEOGRAPHIC_DATA] [GEOGRAPHIC_DATA] ----------------------------- [GEOG…" at bounding box center [778, 414] width 460 height 23
click at [735, 464] on input "text" at bounding box center [778, 454] width 460 height 40
type input "Los Ange"
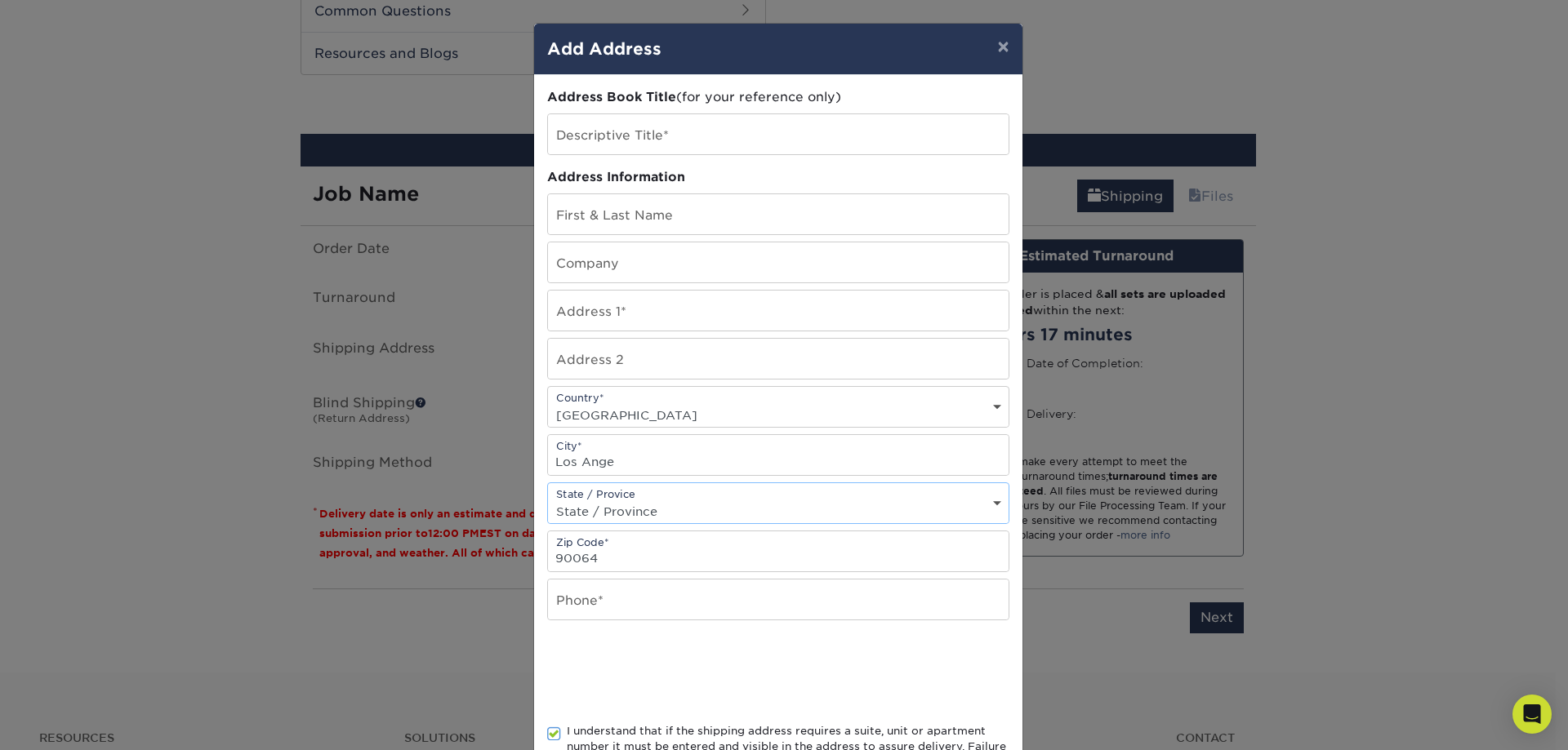
click at [754, 510] on select "State / Province [US_STATE] [US_STATE] [US_STATE] [US_STATE] [US_STATE] [US_STA…" at bounding box center [778, 511] width 460 height 23
select select "CA"
click at [548, 499] on select "State / Province [US_STATE] [US_STATE] [US_STATE] [US_STATE] [US_STATE] [US_STA…" at bounding box center [778, 511] width 460 height 23
click at [661, 453] on input "Los Ange" at bounding box center [778, 454] width 460 height 40
type input "[GEOGRAPHIC_DATA]"
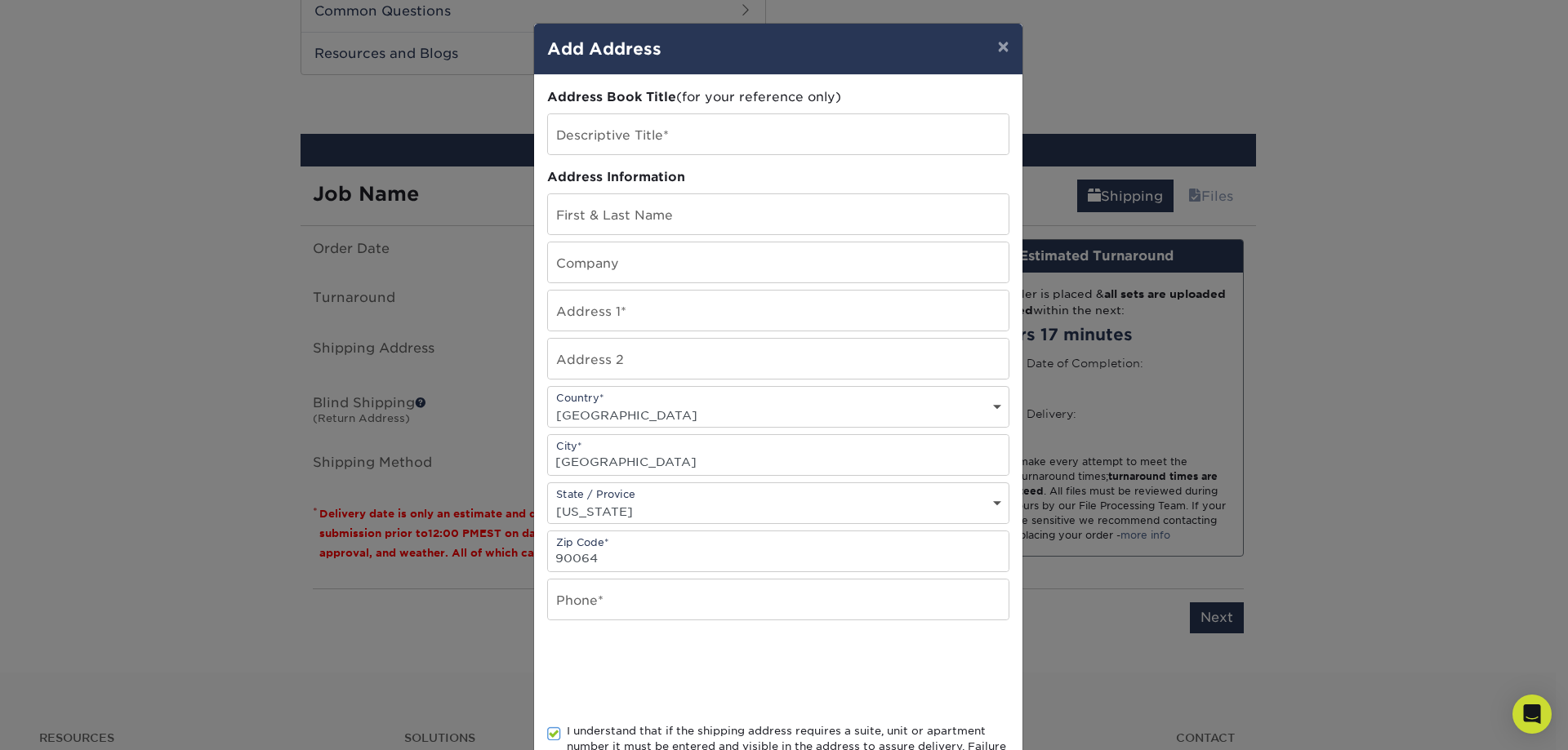
click at [879, 676] on div at bounding box center [778, 671] width 462 height 63
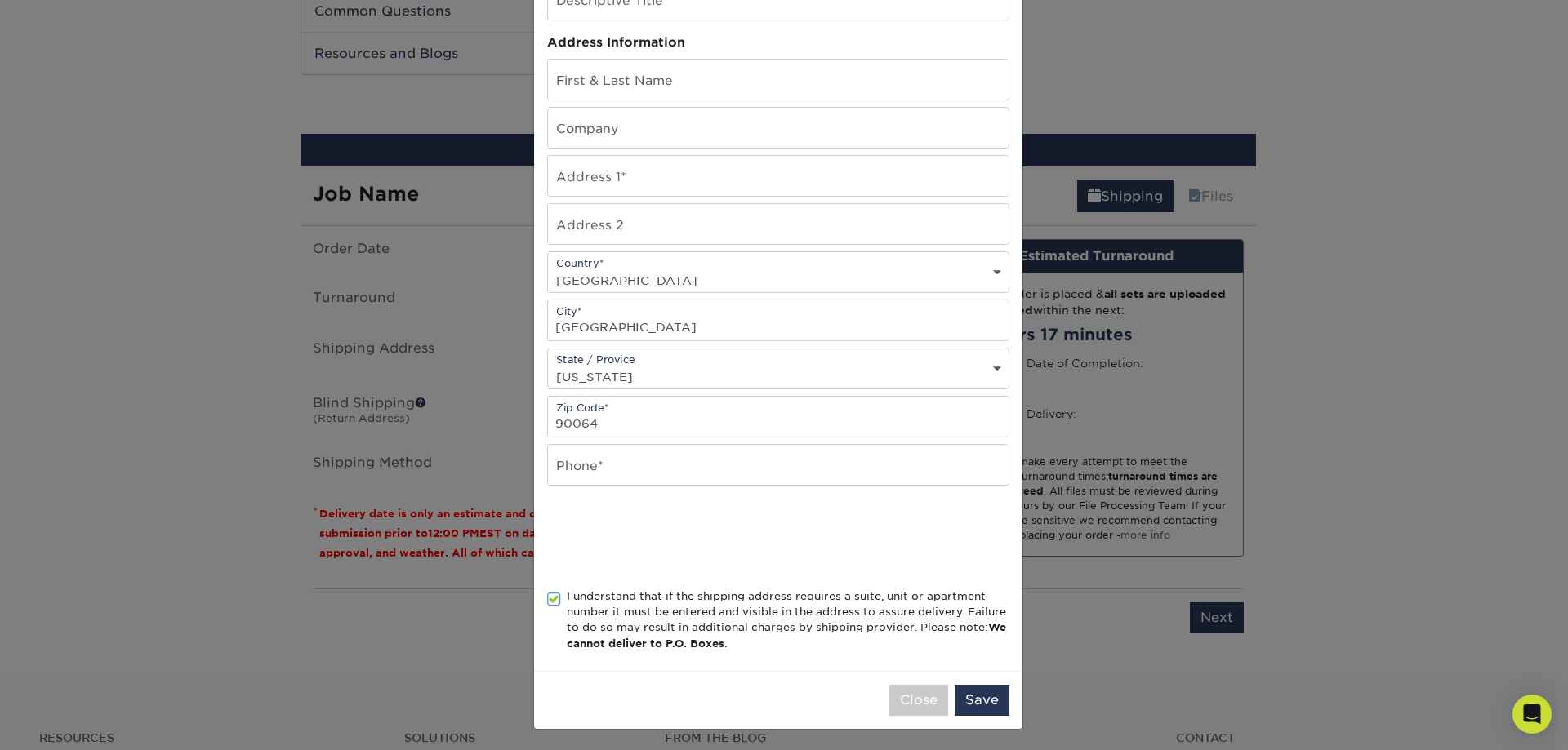
scroll to position [137, 0]
click at [665, 453] on input "text" at bounding box center [778, 462] width 460 height 40
click at [972, 692] on button "Save" at bounding box center [982, 697] width 55 height 31
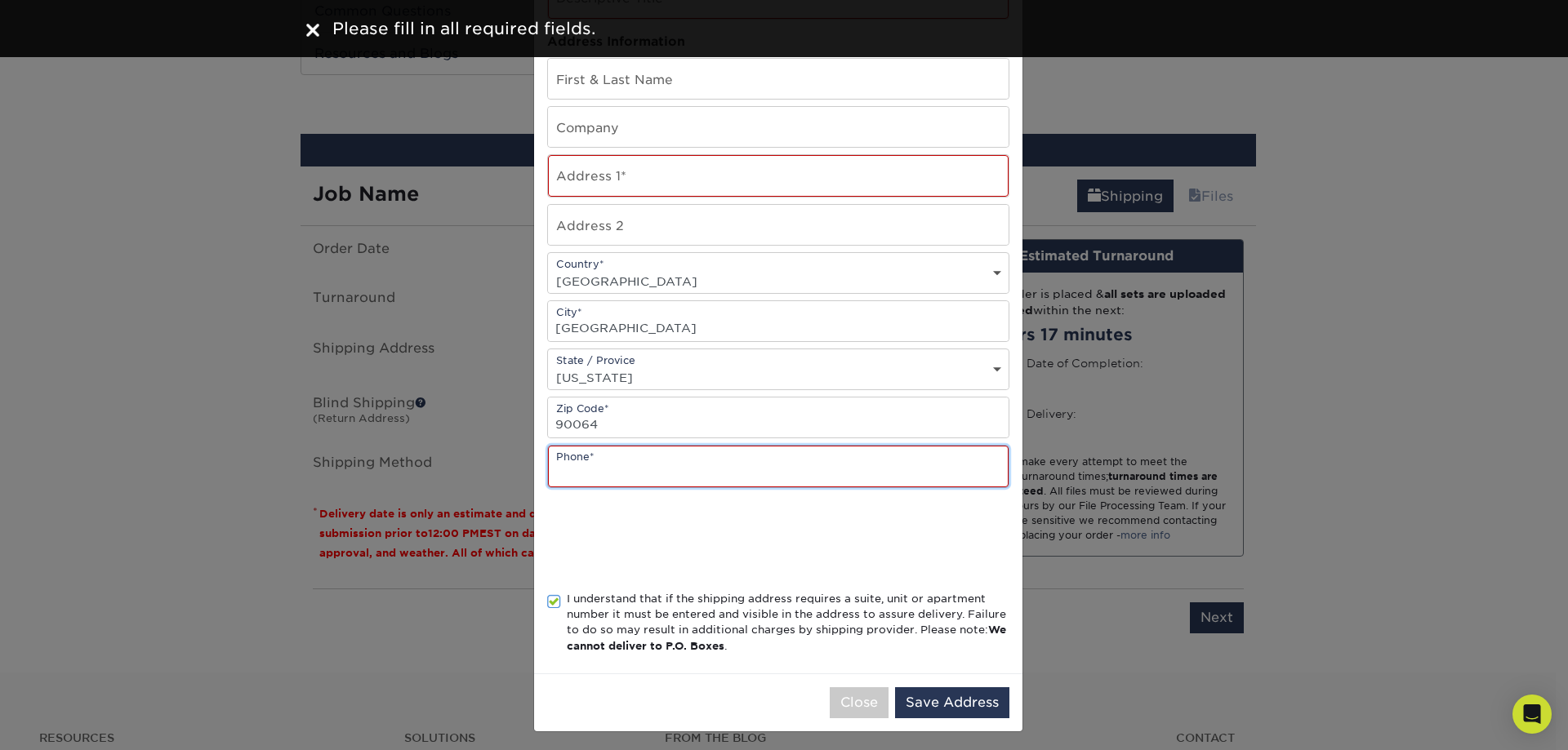
click at [651, 483] on input "text" at bounding box center [778, 466] width 460 height 42
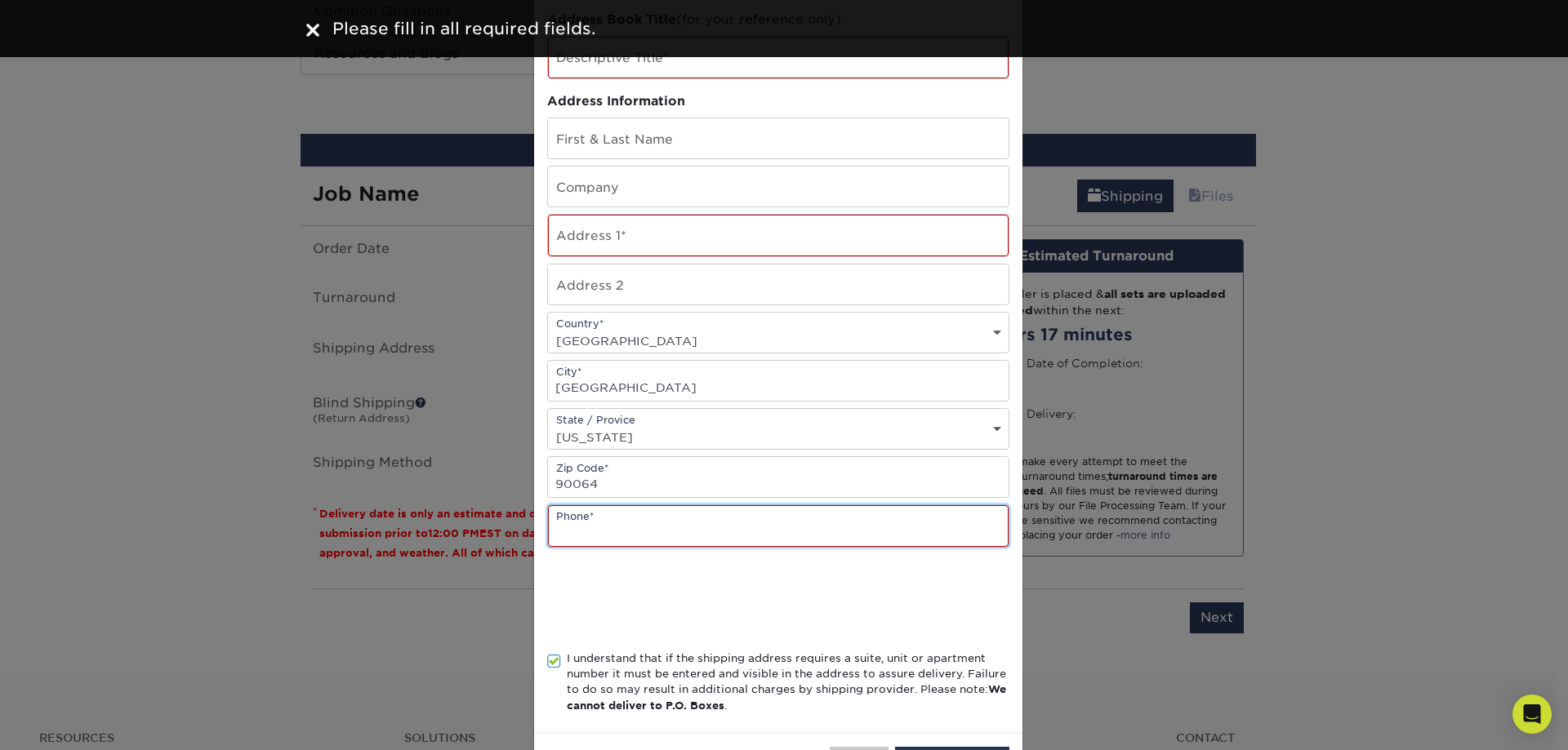
scroll to position [0, 0]
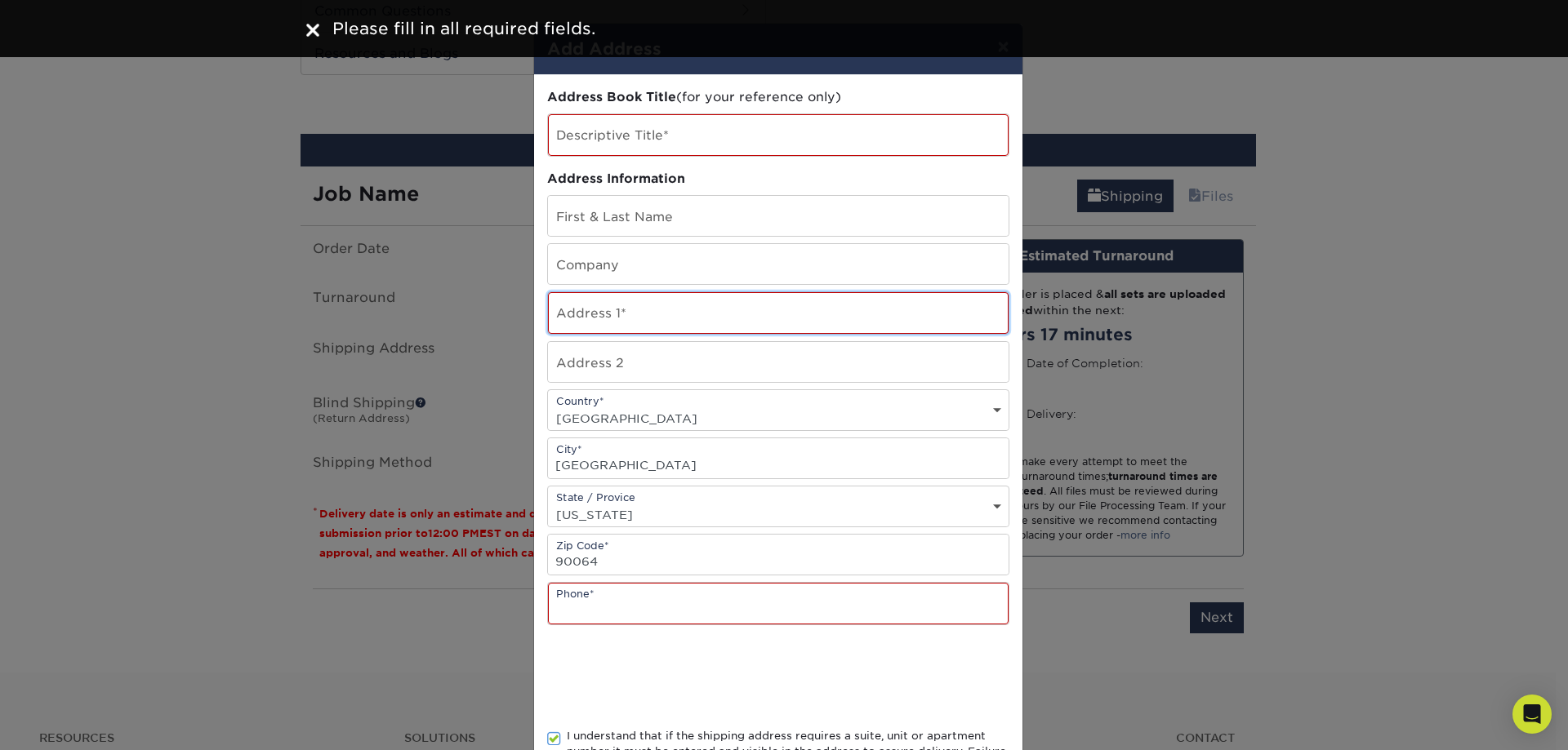
click at [635, 314] on input "text" at bounding box center [778, 312] width 460 height 42
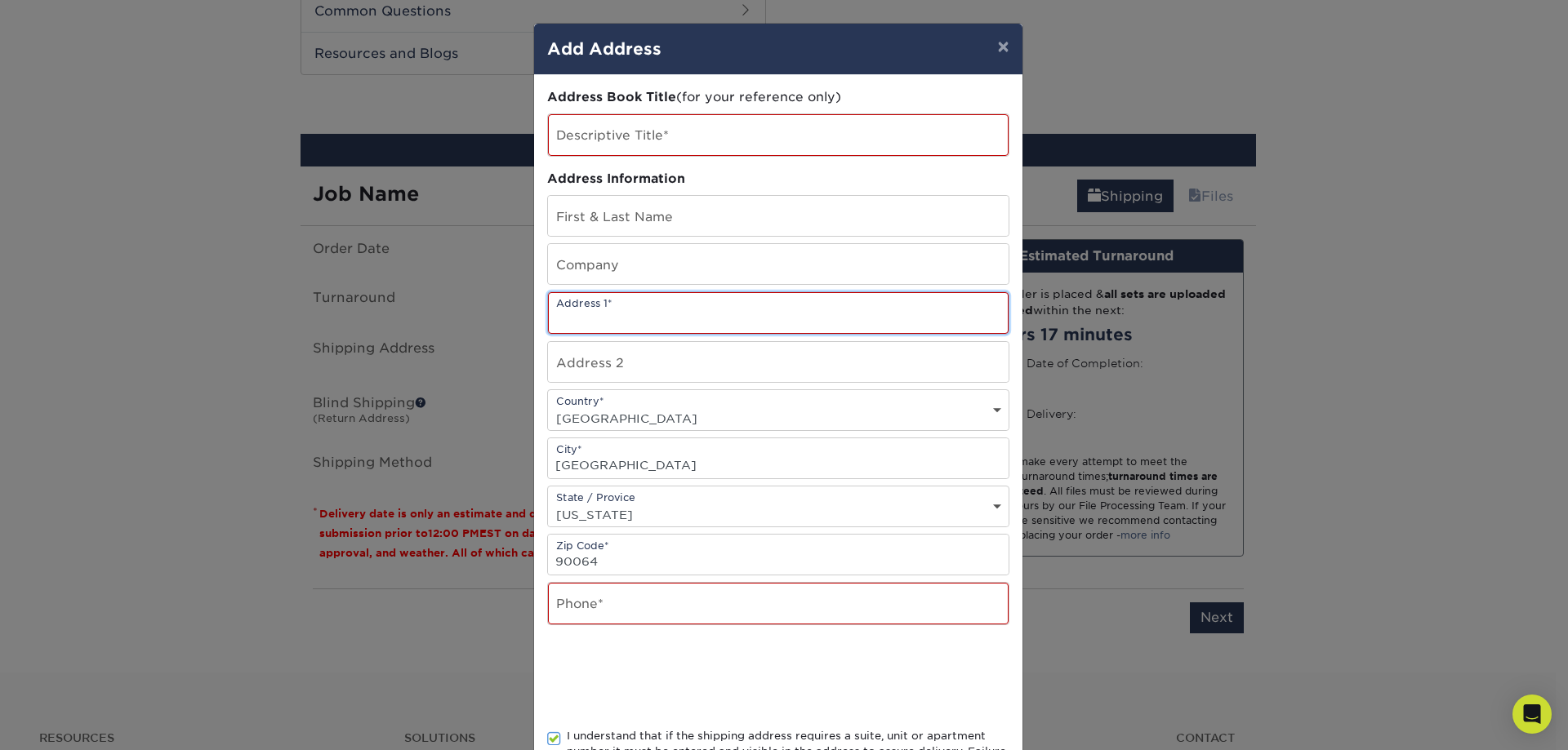
paste input "[STREET_ADDRESS]"
type input "[STREET_ADDRESS]"
click at [878, 674] on div at bounding box center [778, 676] width 462 height 63
click at [625, 607] on input "text" at bounding box center [778, 603] width 460 height 42
paste input "[PHONE_NUMBER]"
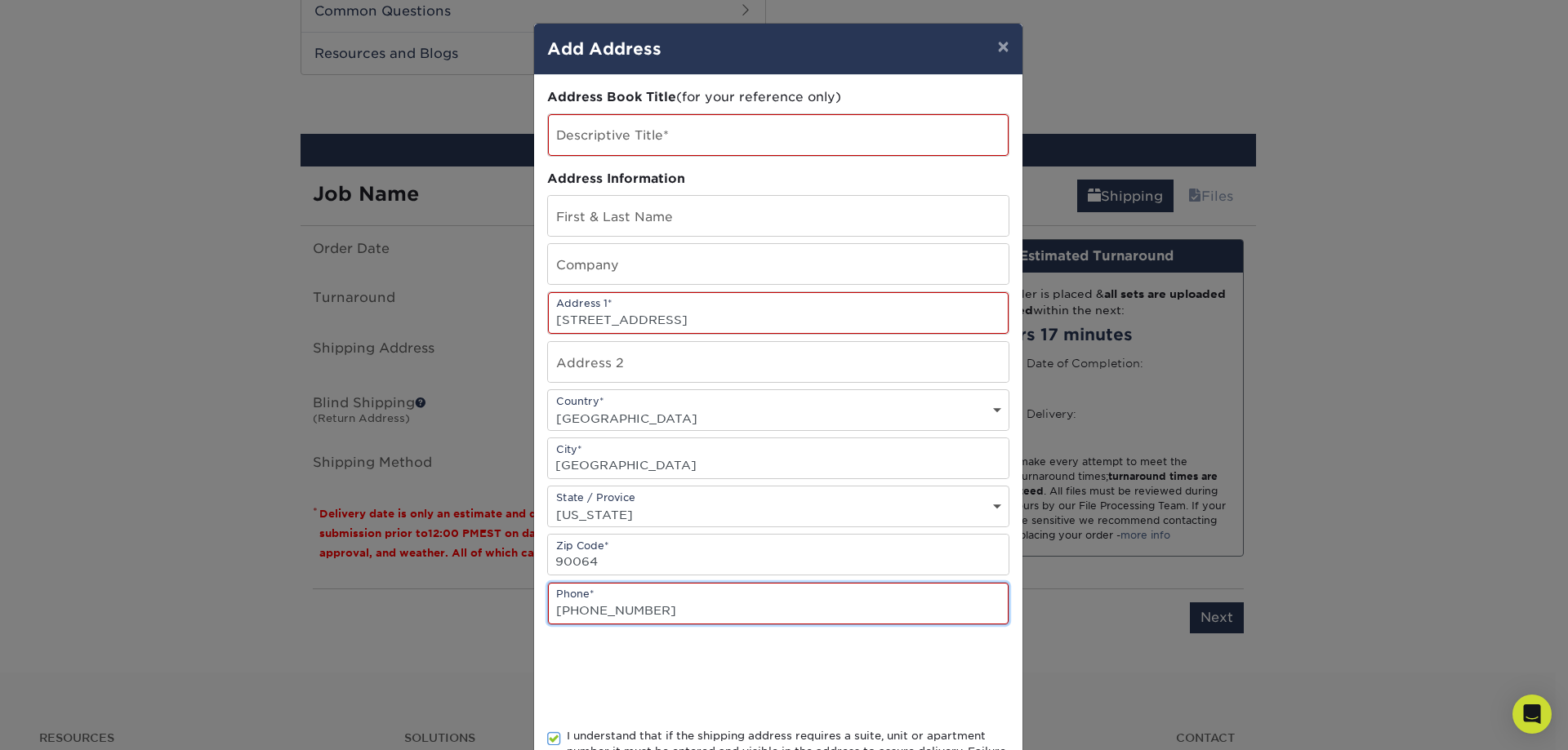
type input "[PHONE_NUMBER]"
click at [857, 675] on div at bounding box center [778, 676] width 462 height 63
click at [642, 264] on input "text" at bounding box center [778, 264] width 460 height 40
click at [682, 306] on input "[STREET_ADDRESS]" at bounding box center [778, 312] width 460 height 42
drag, startPoint x: 719, startPoint y: 317, endPoint x: 682, endPoint y: 318, distance: 37.0
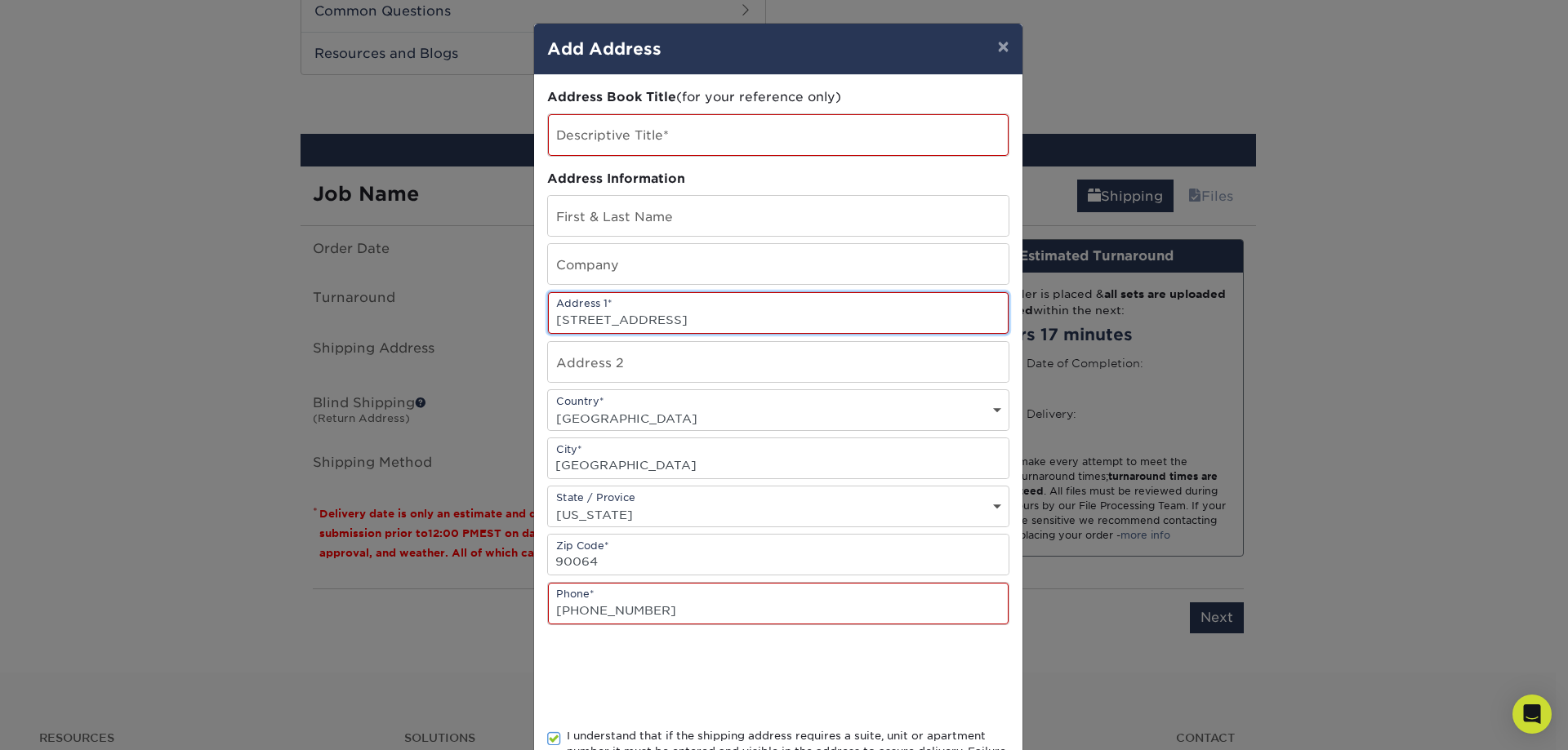
click at [682, 318] on input "[STREET_ADDRESS]" at bounding box center [778, 312] width 460 height 42
type input "[STREET_ADDRESS]"
click at [908, 694] on div at bounding box center [778, 676] width 462 height 63
click at [679, 315] on input "[STREET_ADDRESS]" at bounding box center [778, 312] width 460 height 42
click at [708, 369] on input "text" at bounding box center [778, 362] width 460 height 40
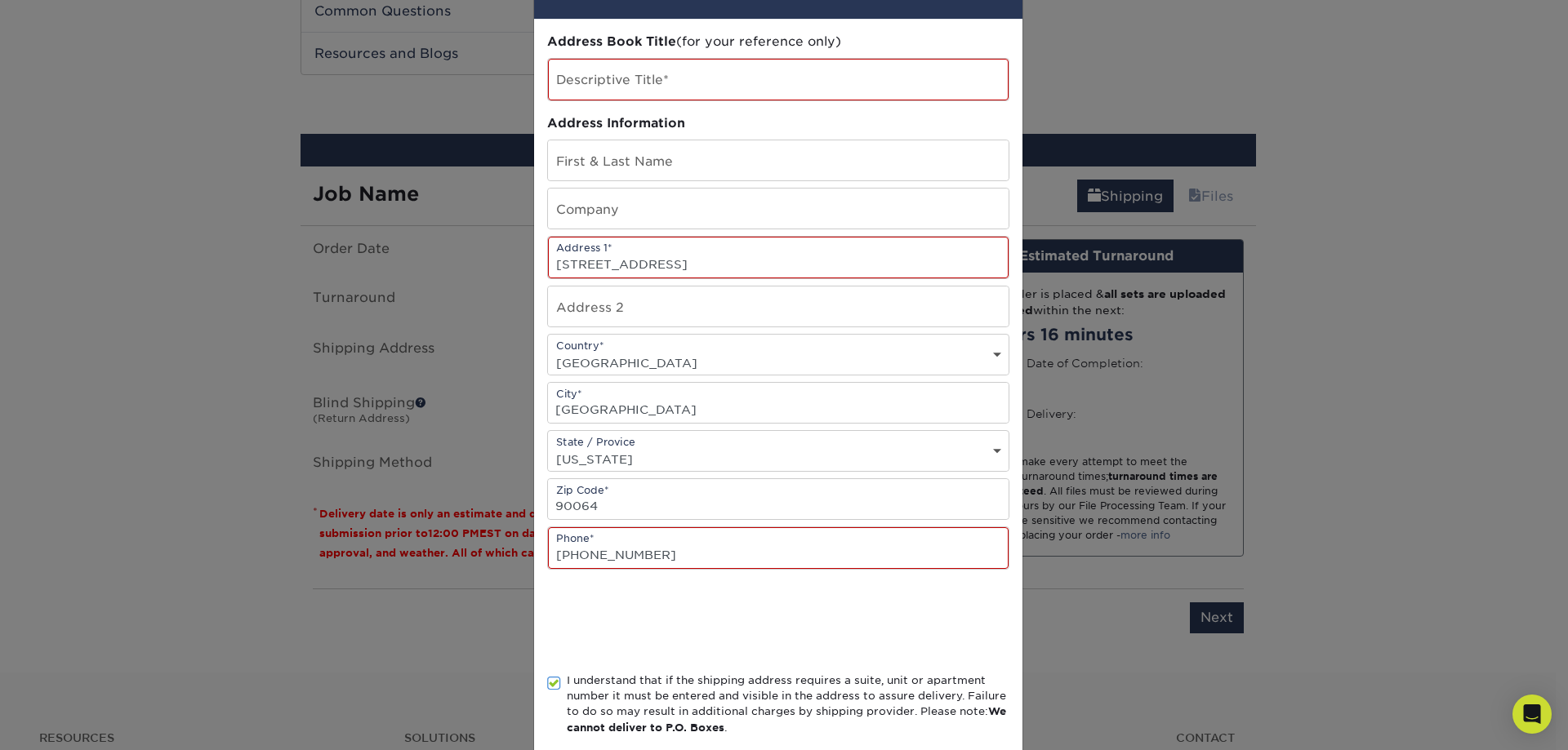
scroll to position [82, 0]
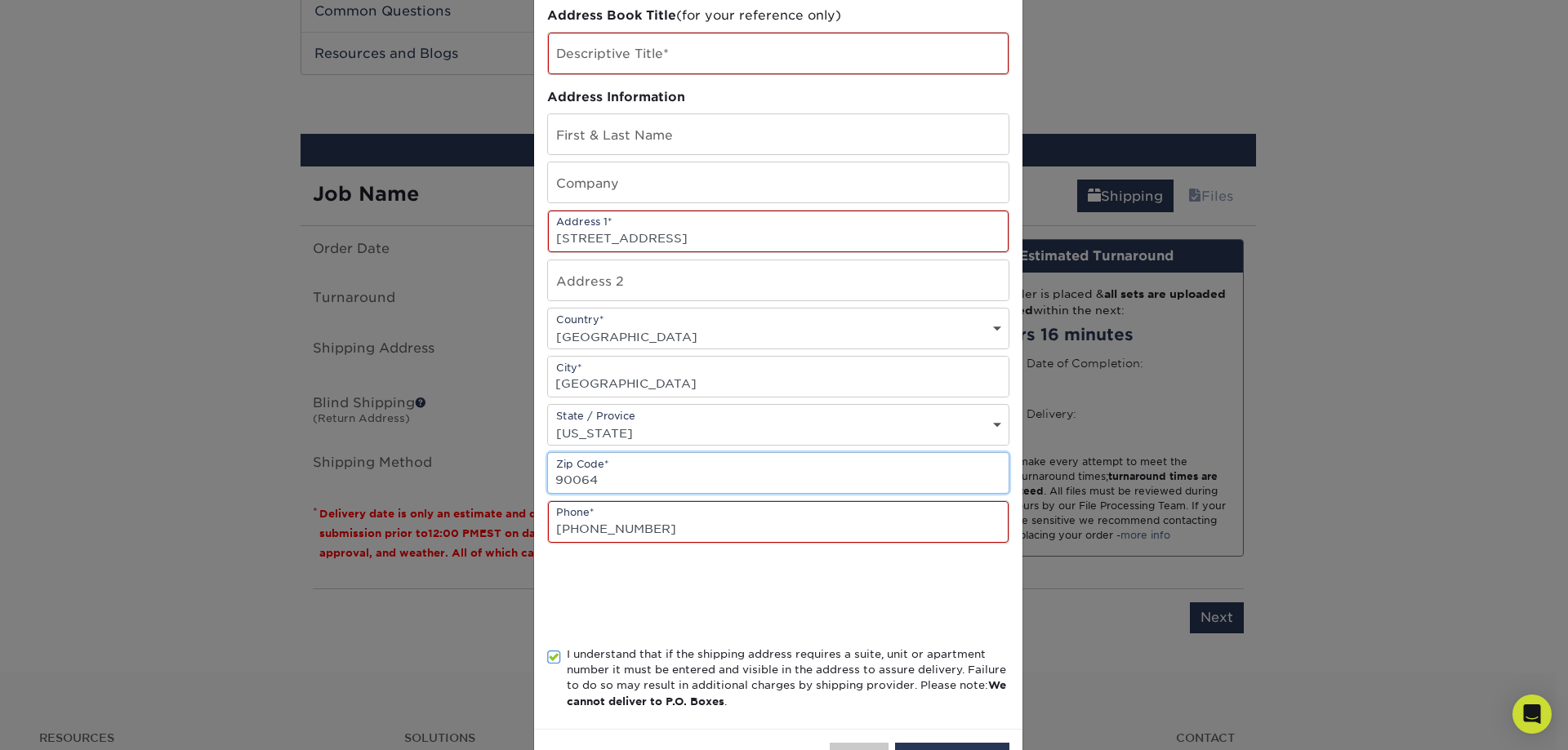
click at [683, 471] on input "90064" at bounding box center [778, 473] width 460 height 40
click at [613, 511] on input "[PHONE_NUMBER]" at bounding box center [778, 521] width 460 height 42
click at [737, 529] on input "[PHONE_NUMBER]" at bounding box center [778, 521] width 460 height 42
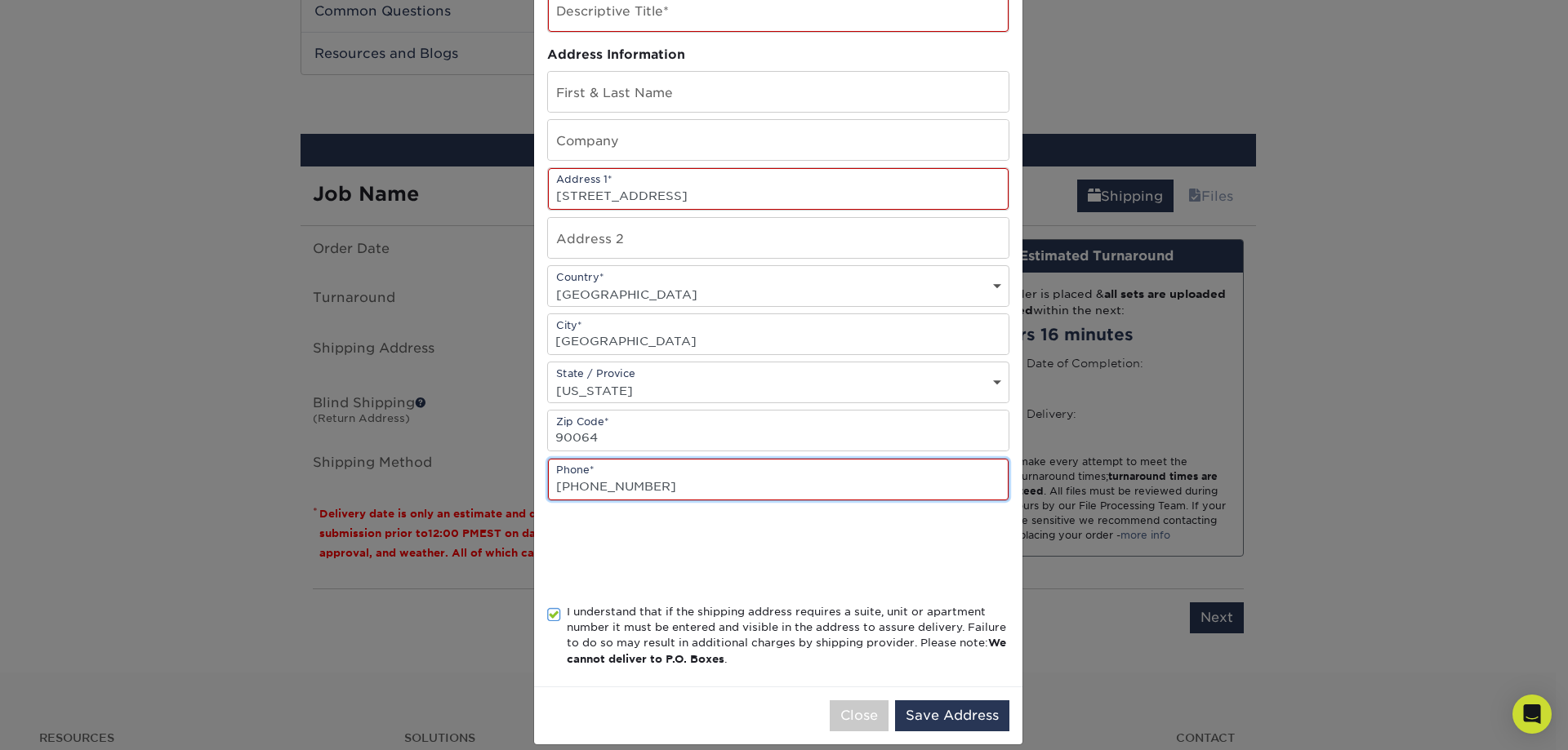
scroll to position [142, 0]
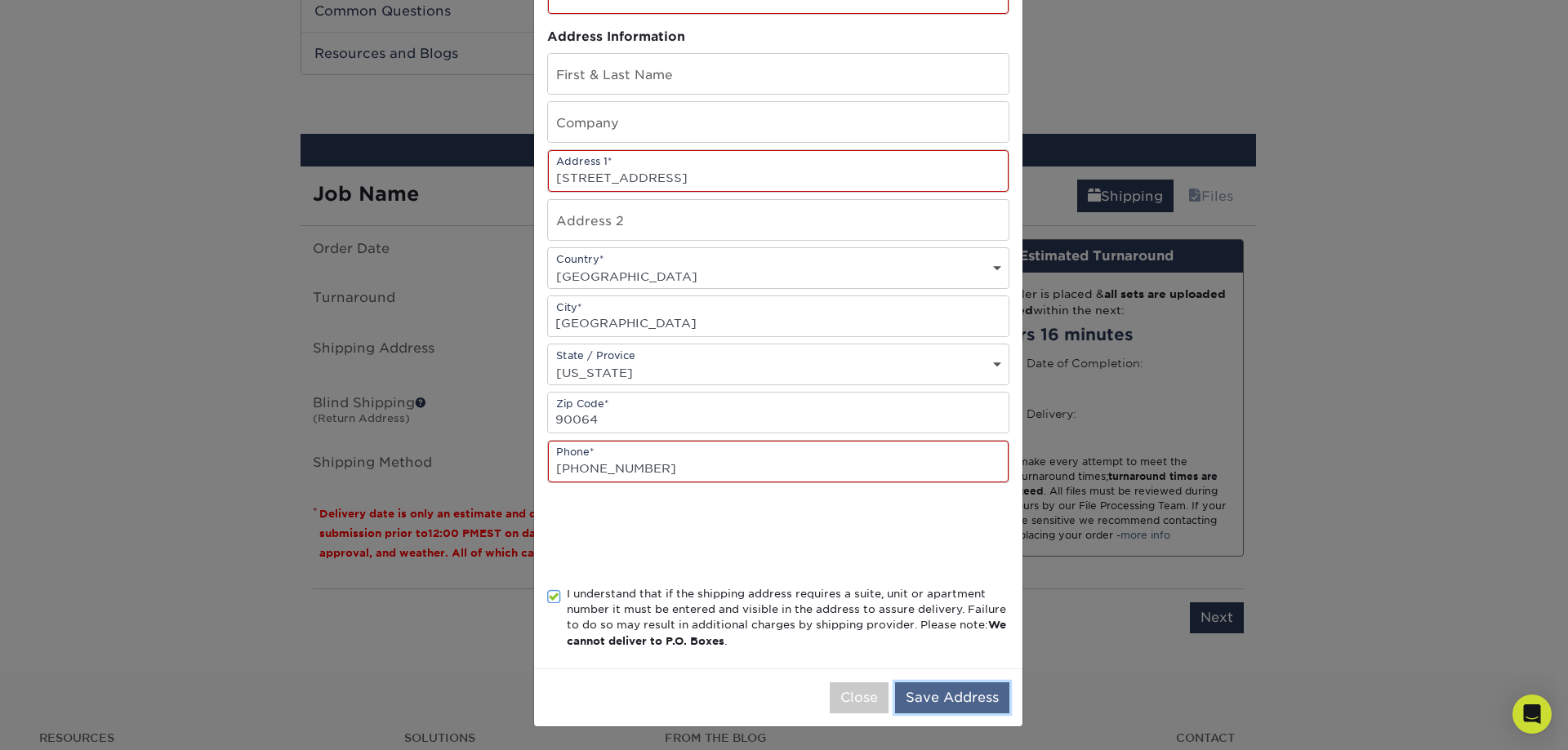
click at [942, 690] on button "Save Address" at bounding box center [951, 697] width 114 height 31
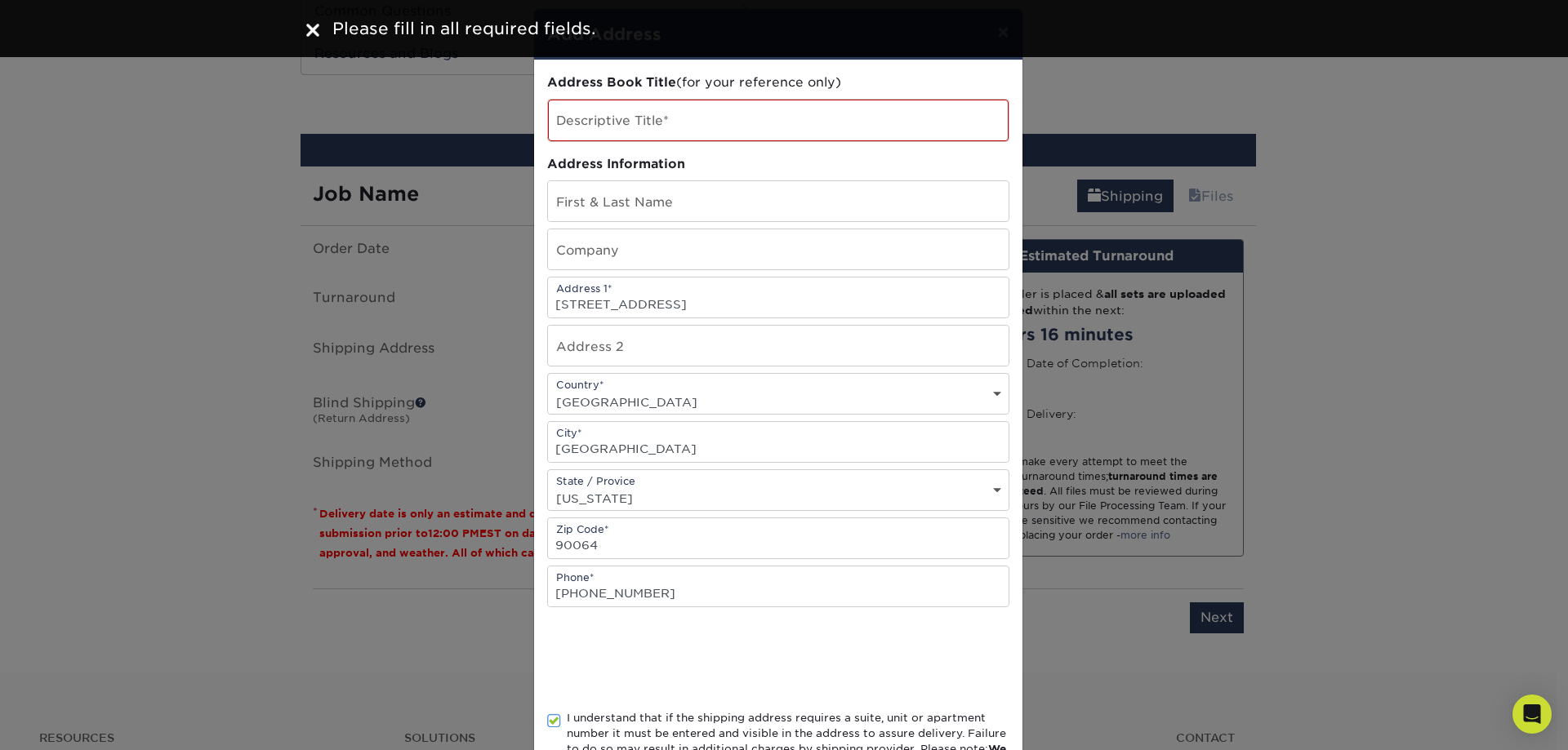
scroll to position [0, 0]
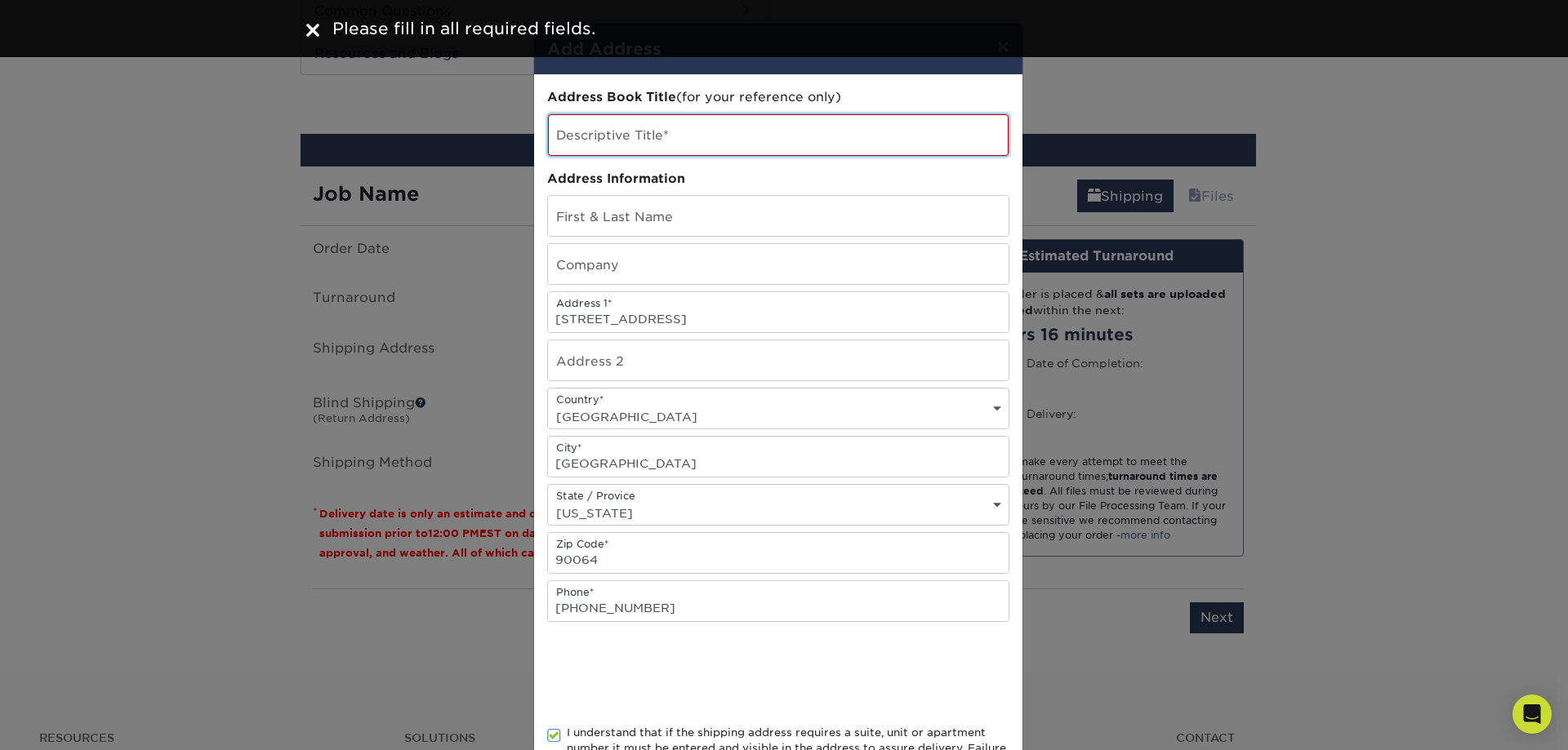
click at [632, 131] on input "text" at bounding box center [778, 134] width 460 height 42
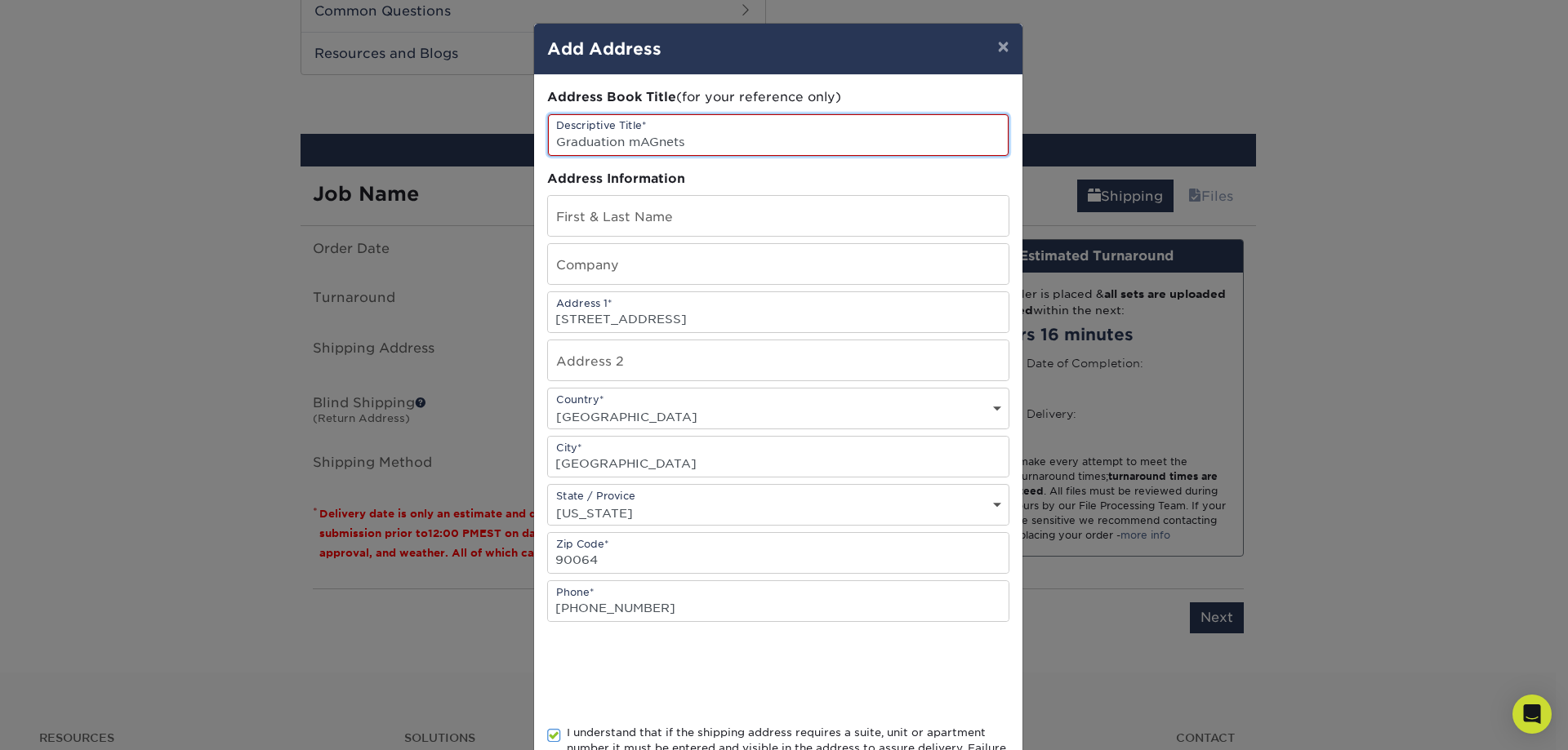
drag, startPoint x: 692, startPoint y: 135, endPoint x: 624, endPoint y: 142, distance: 68.4
click at [624, 142] on input "Graduation mAGnets" at bounding box center [778, 134] width 460 height 42
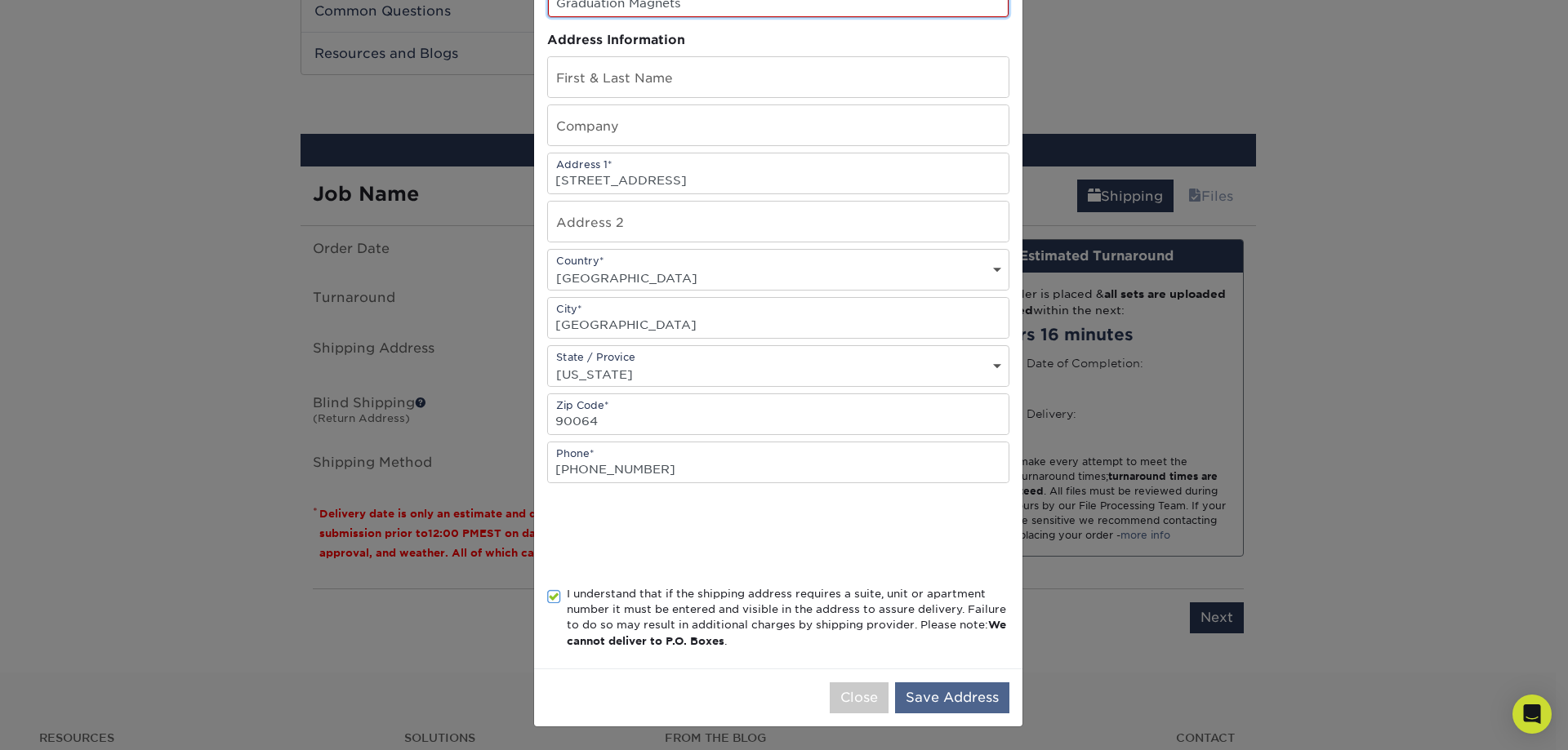
type input "Graduation Magnets"
click at [945, 687] on button "Save Address" at bounding box center [951, 697] width 114 height 31
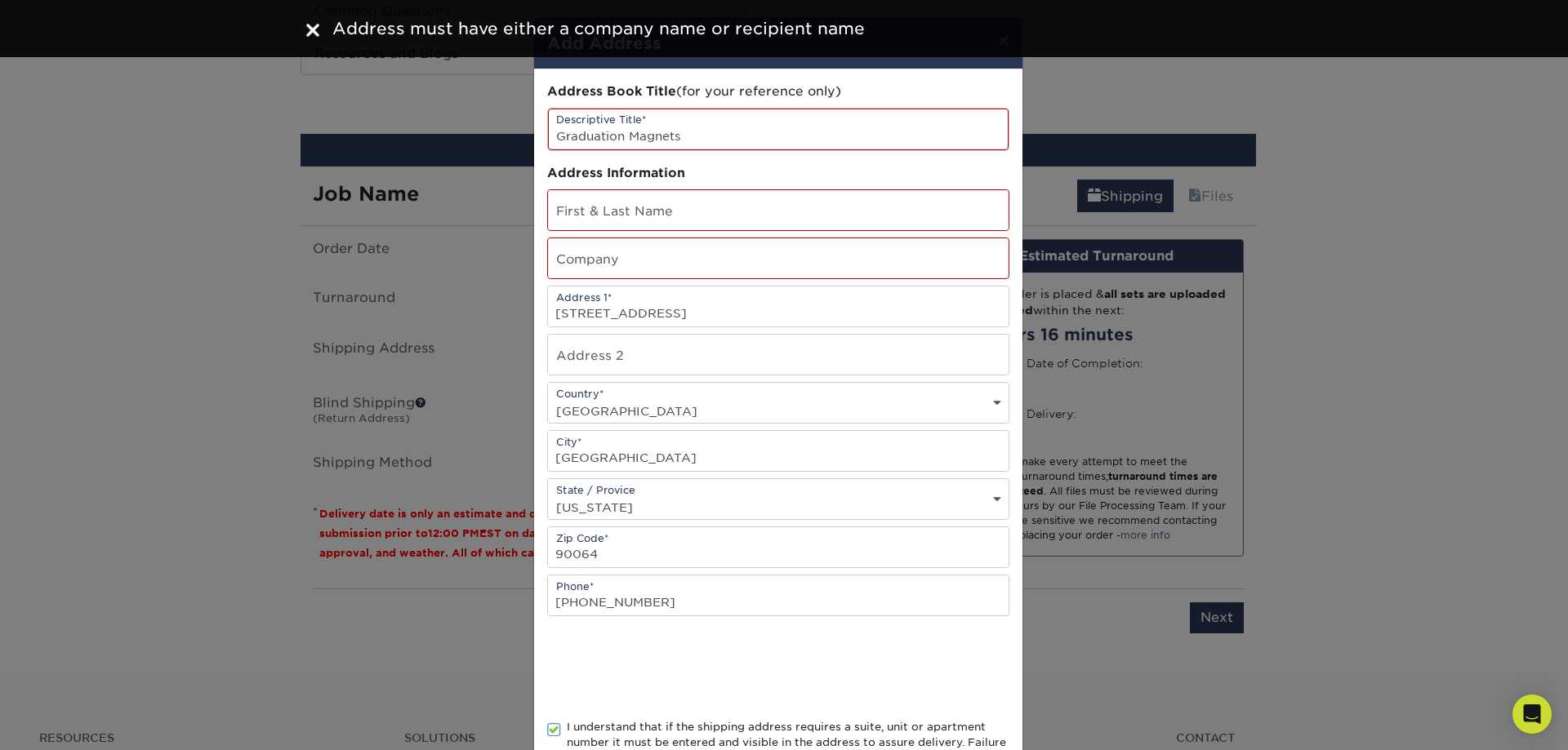
scroll to position [0, 0]
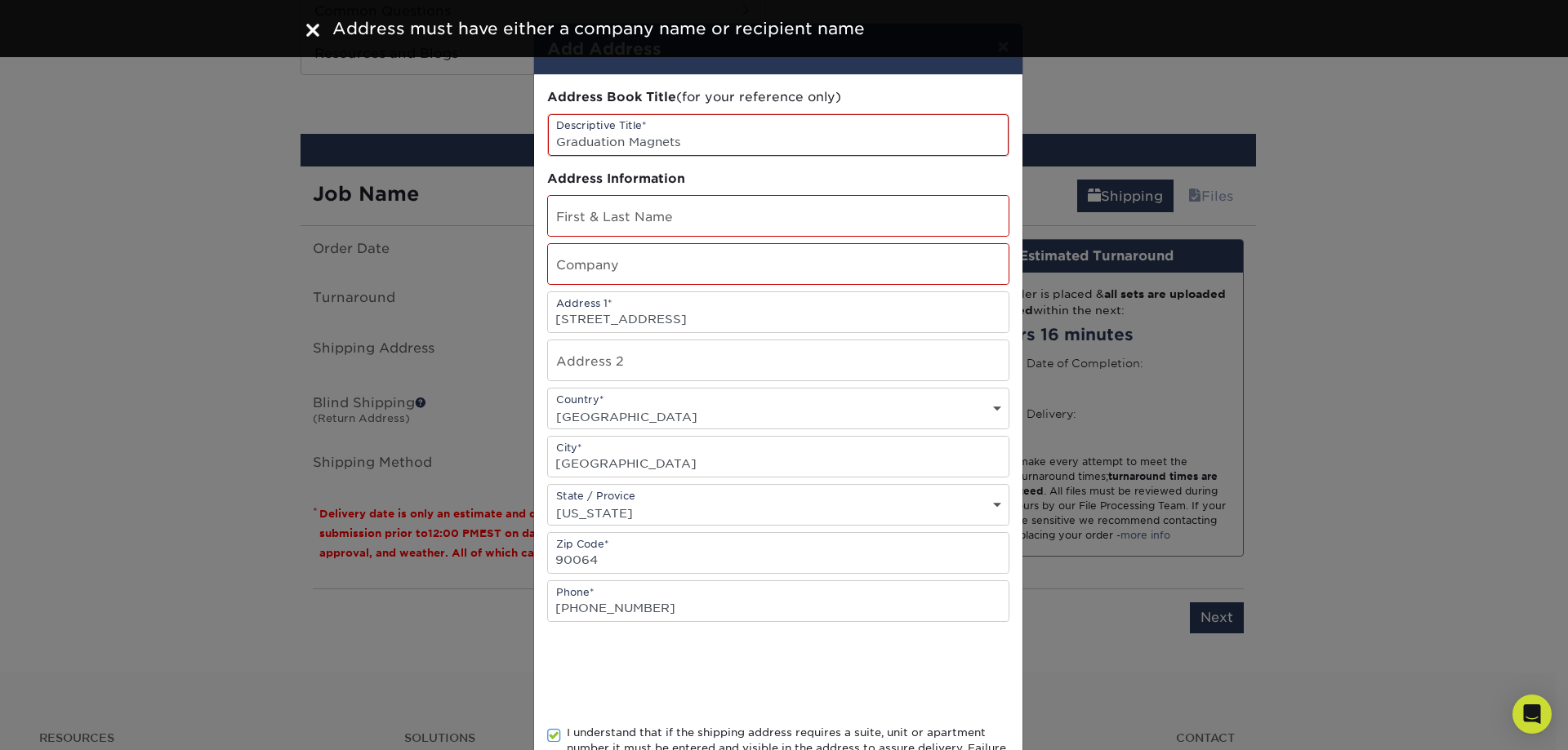
click at [618, 236] on div "Address Book Title (for your reference only) Descriptive Title* Graduation Magn…" at bounding box center [778, 442] width 462 height 706
click at [621, 230] on input "text" at bounding box center [778, 215] width 460 height 40
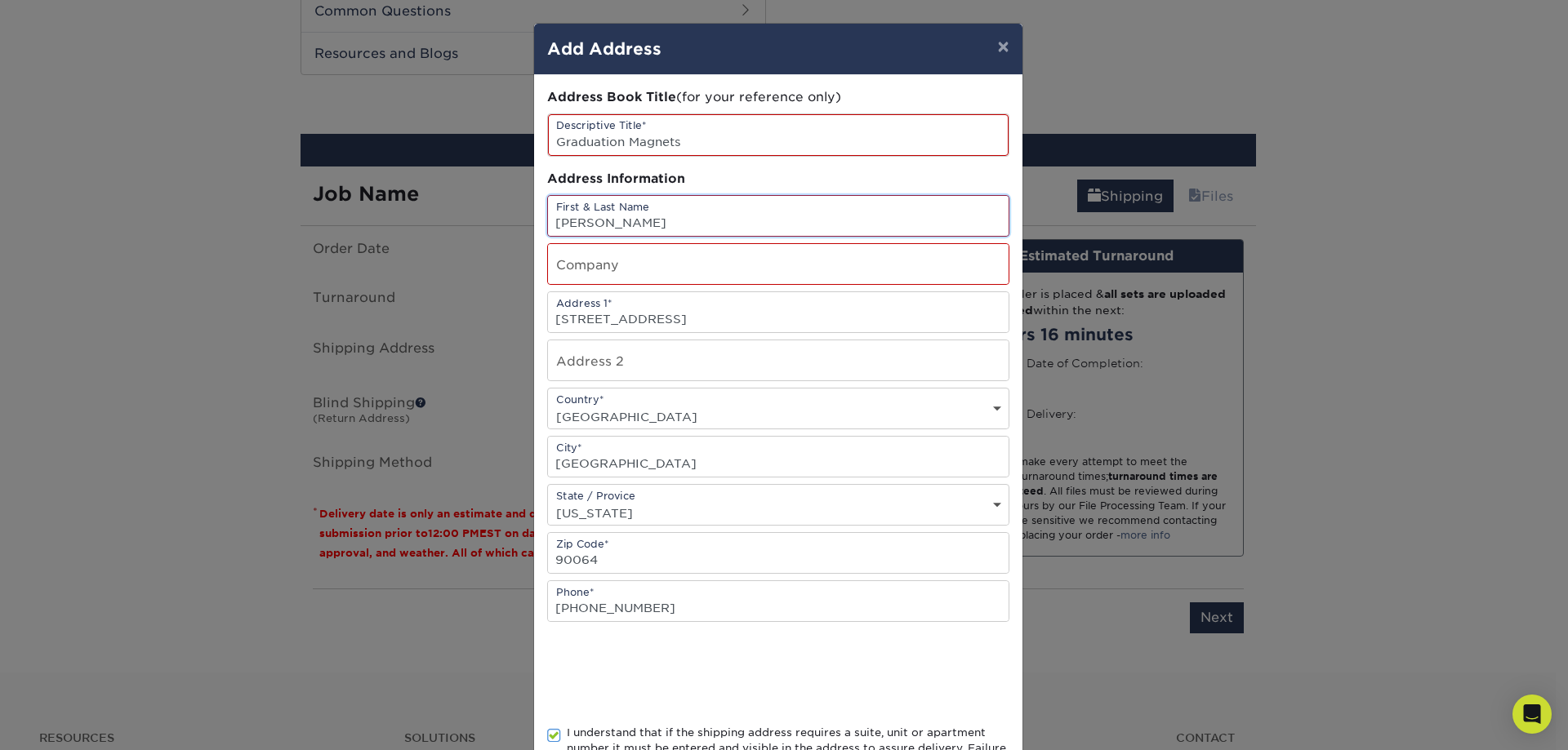
type input "[PERSON_NAME]"
click at [636, 276] on input "text" at bounding box center [778, 264] width 460 height 40
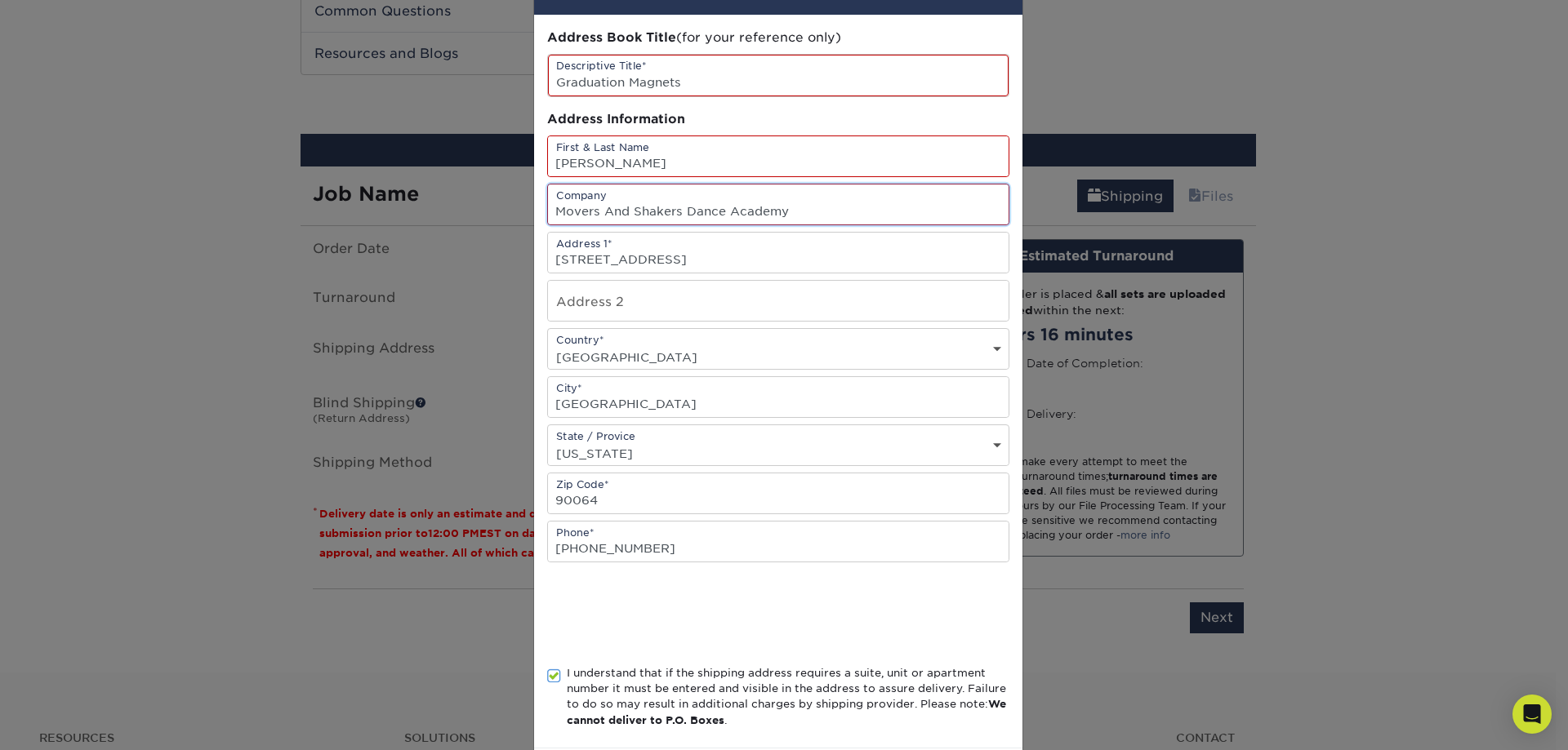
scroll to position [139, 0]
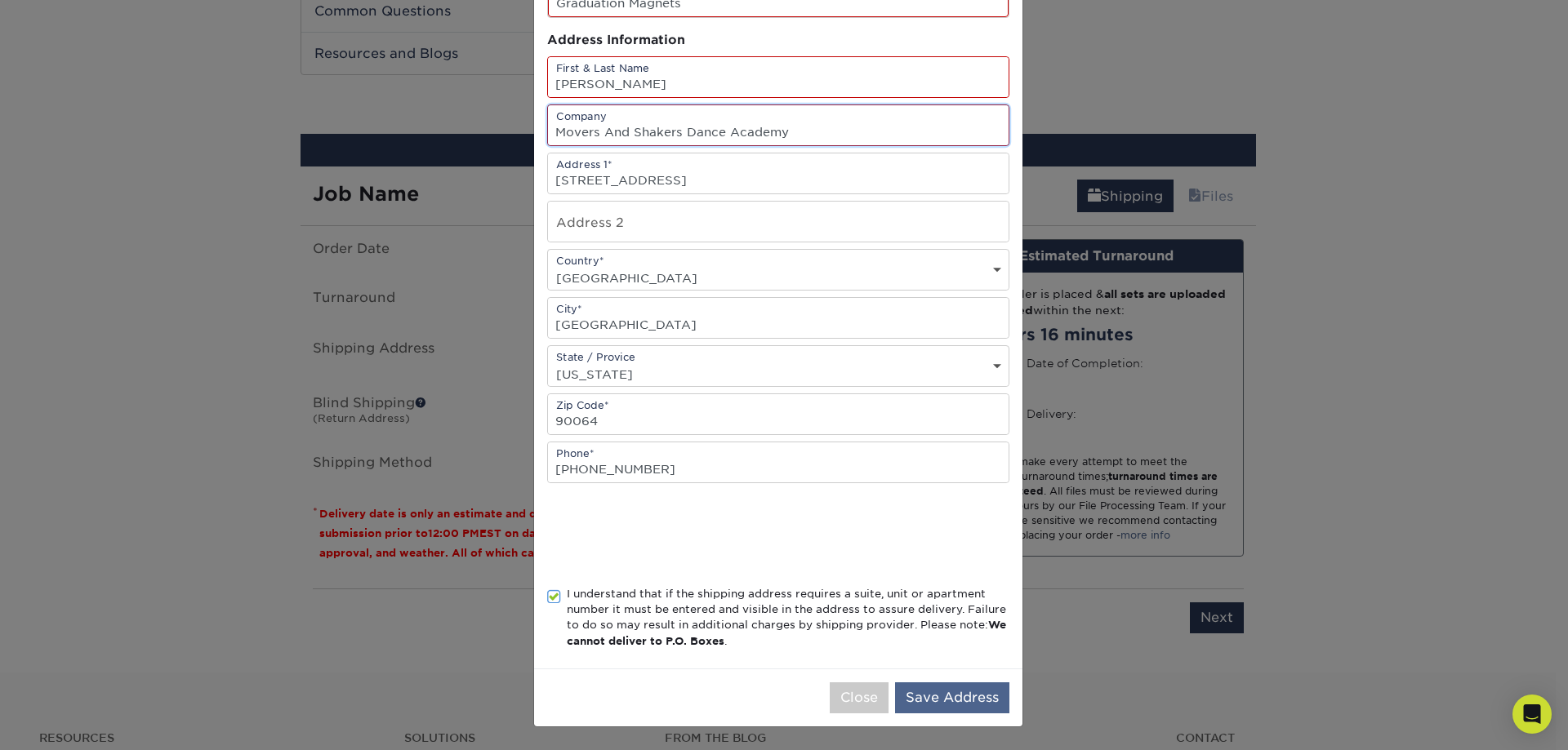
type input "Movers And Shakers Dance Academy"
click at [940, 696] on button "Save Address" at bounding box center [951, 697] width 114 height 31
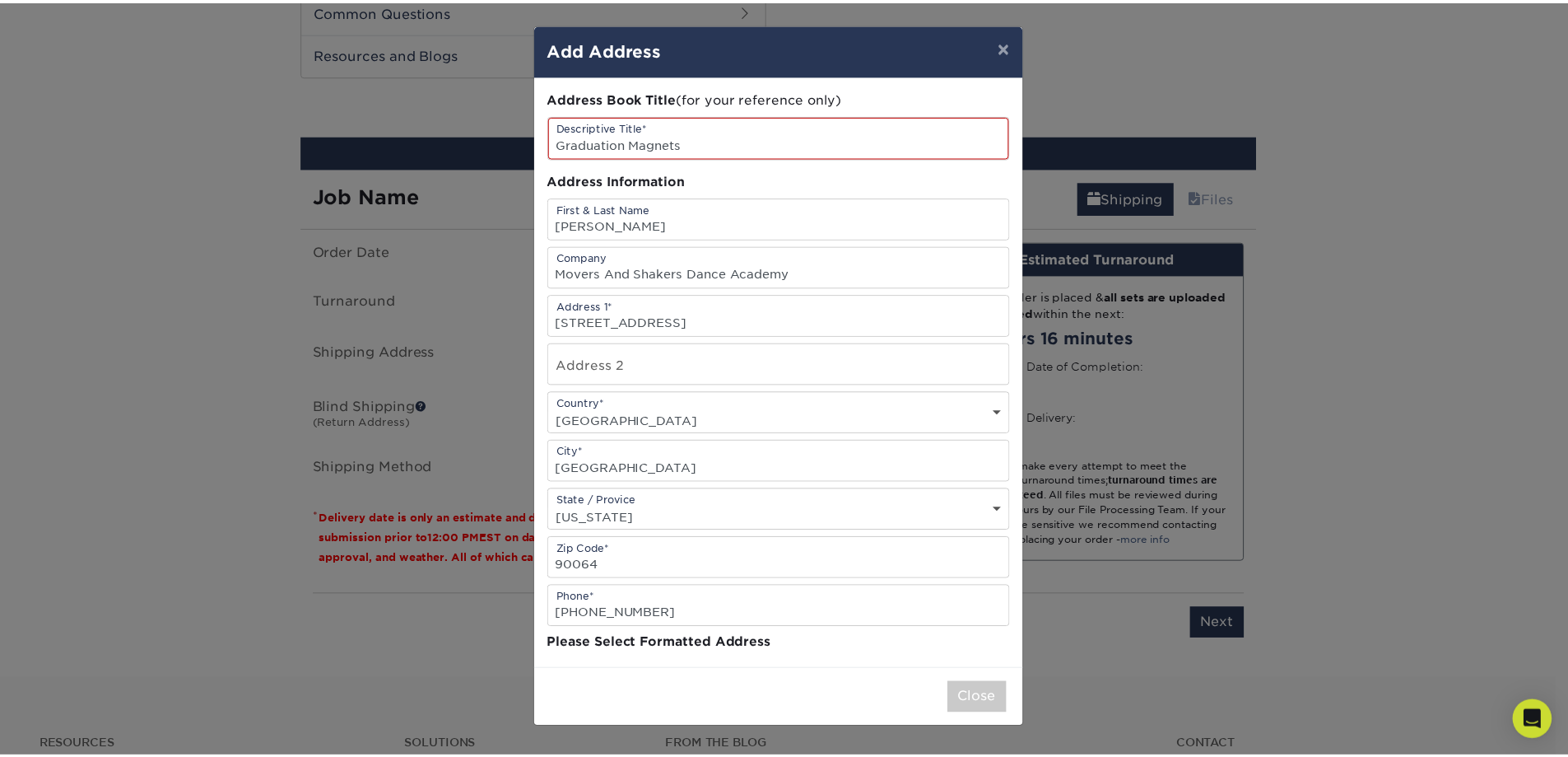
scroll to position [0, 0]
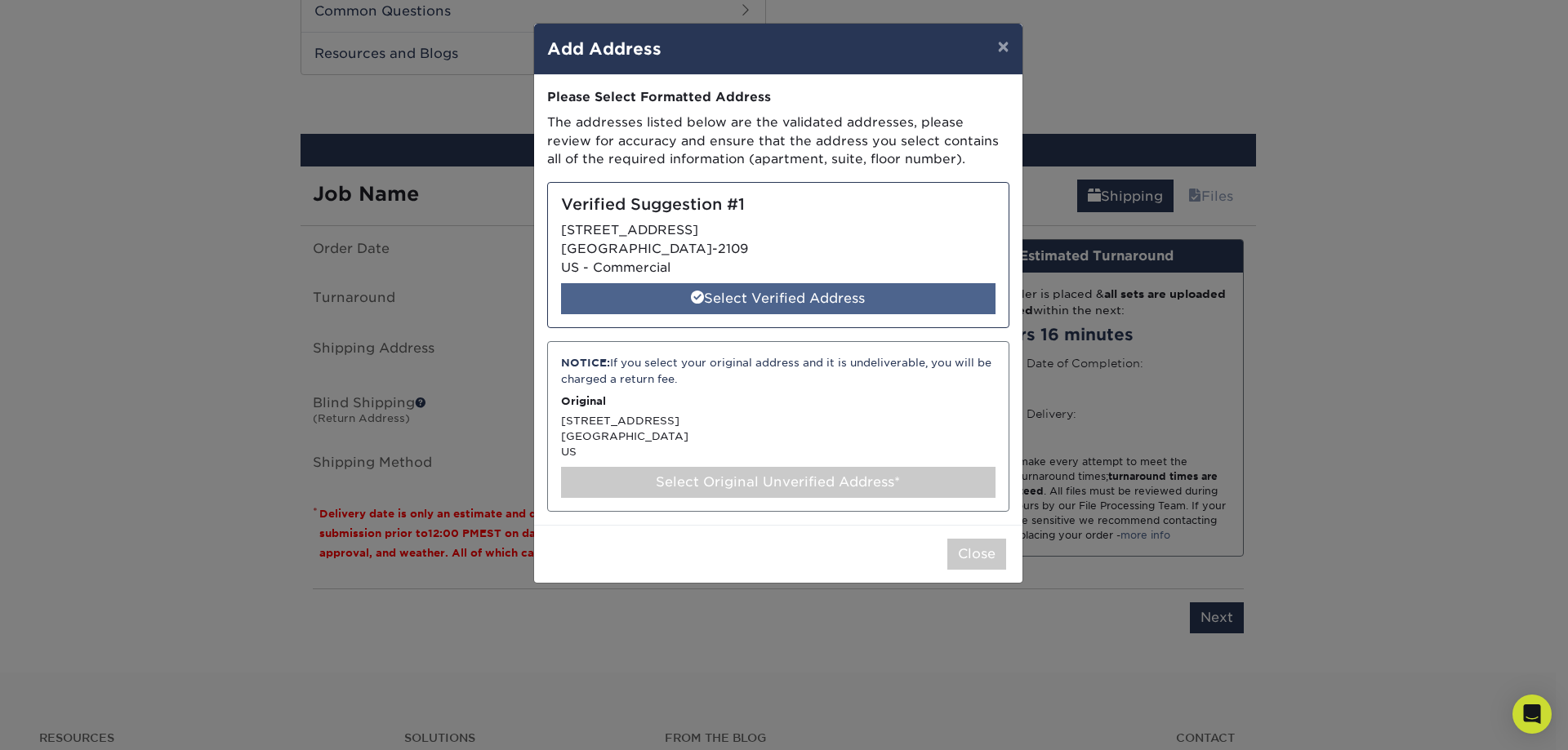
click at [801, 307] on div "Select Verified Address" at bounding box center [778, 299] width 434 height 31
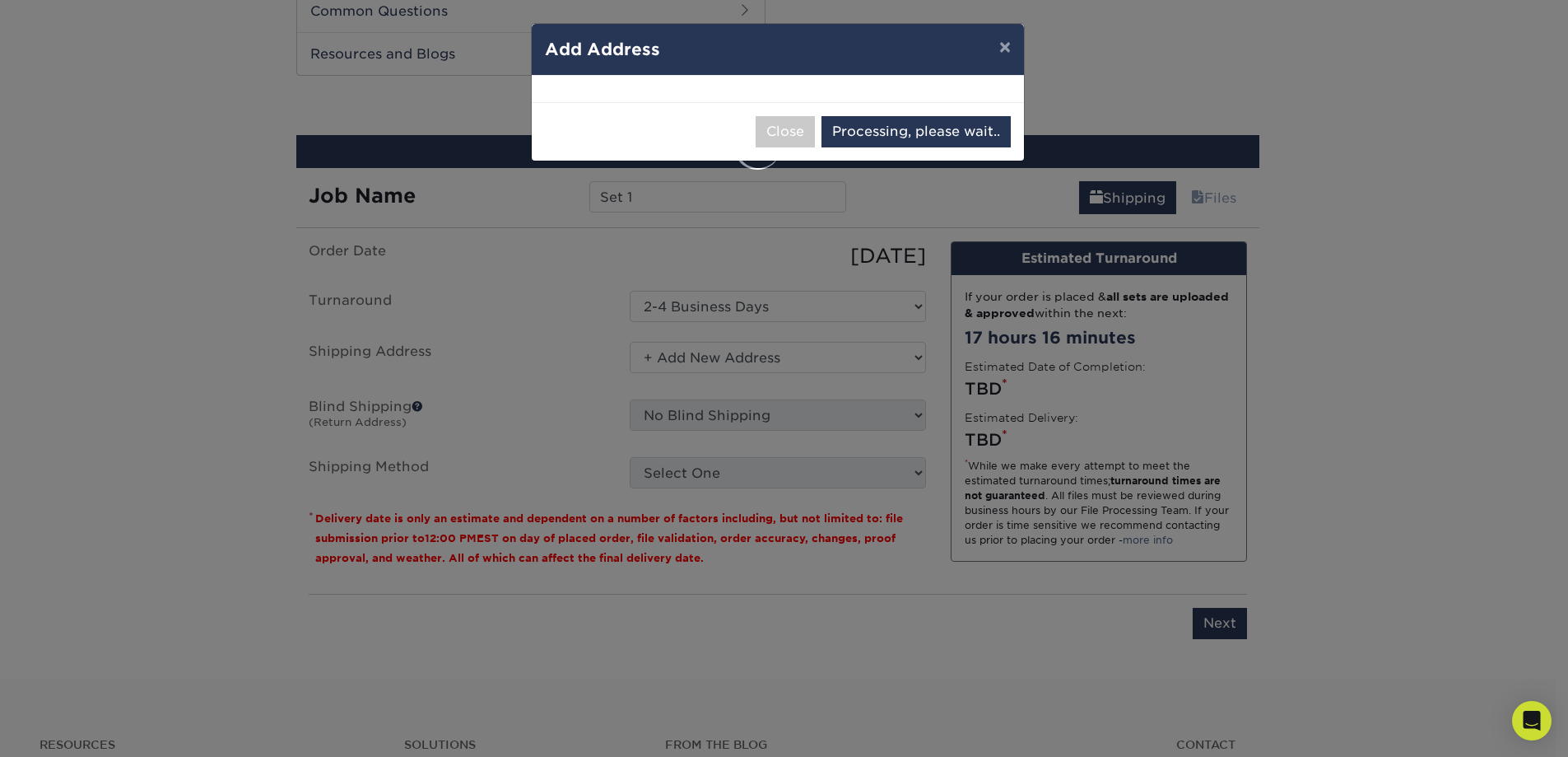
select select "286564"
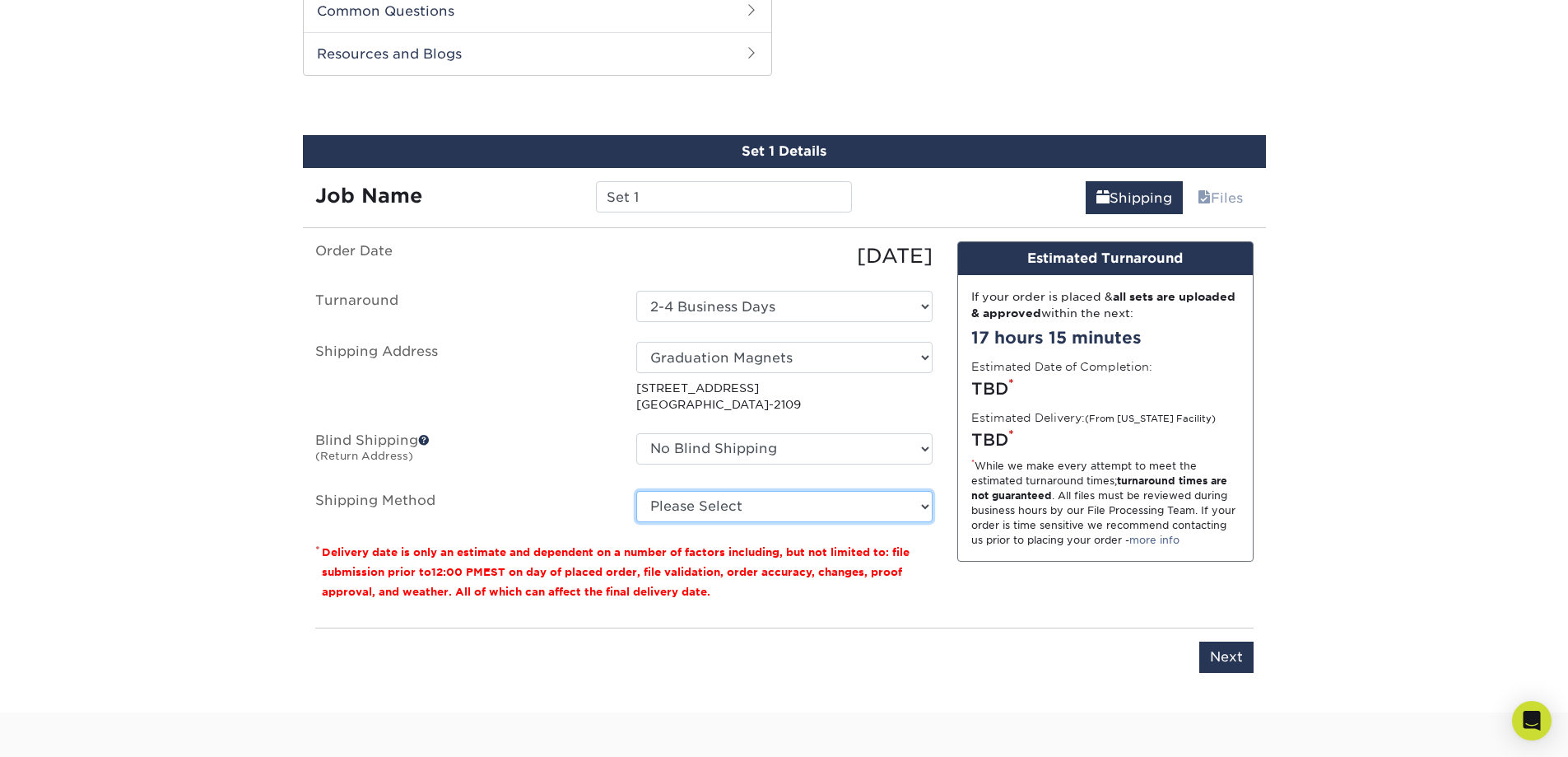
click at [730, 507] on select "Please Select Ground Shipping (+$11.60) 3 Day Shipping Service (+$11.98) 2 Day …" at bounding box center [785, 507] width 296 height 31
select select "03"
click at [637, 491] on select "Please Select Ground Shipping (+$11.60) 3 Day Shipping Service (+$11.98) 2 Day …" at bounding box center [785, 507] width 296 height 31
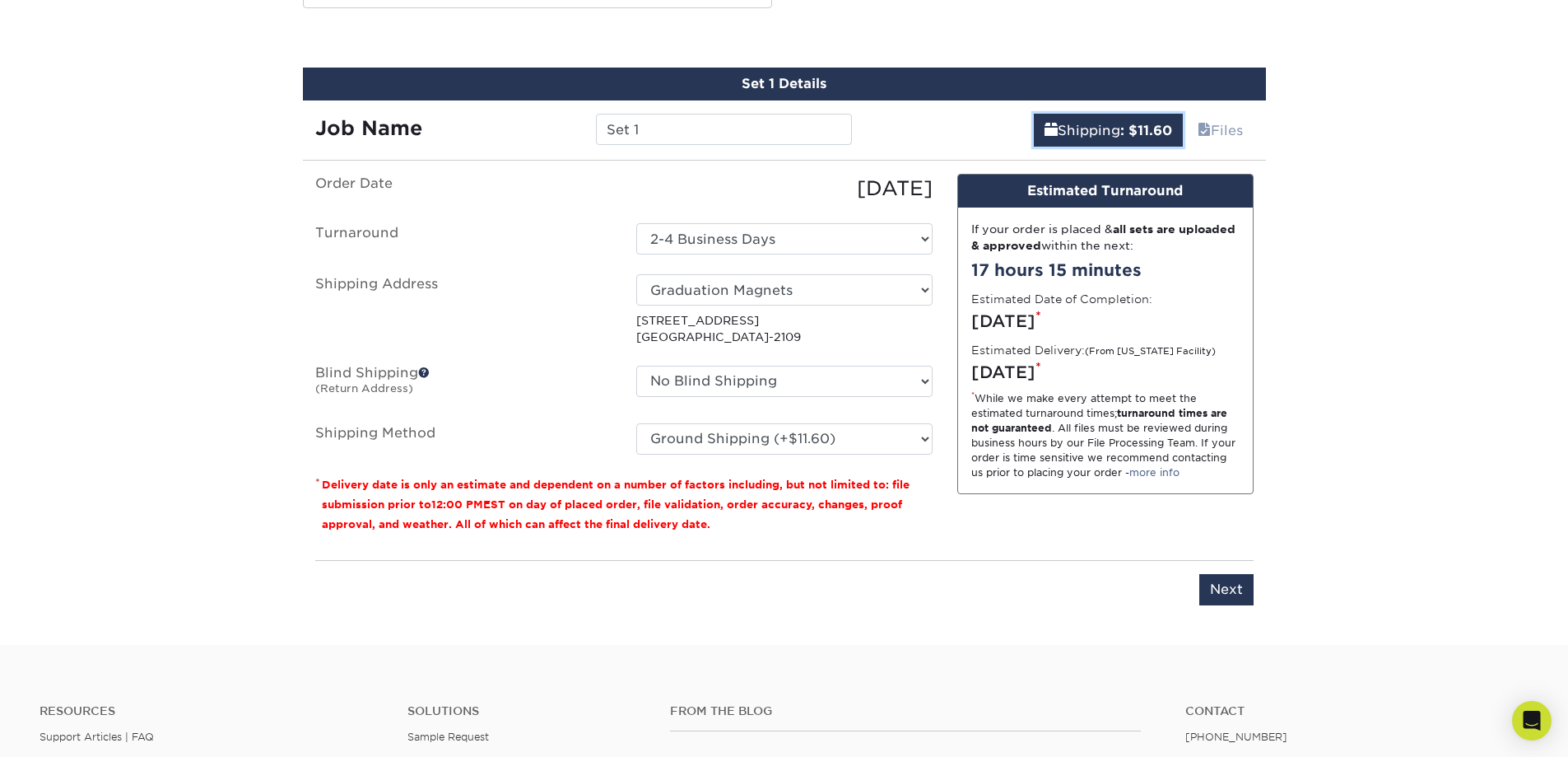
scroll to position [856, 0]
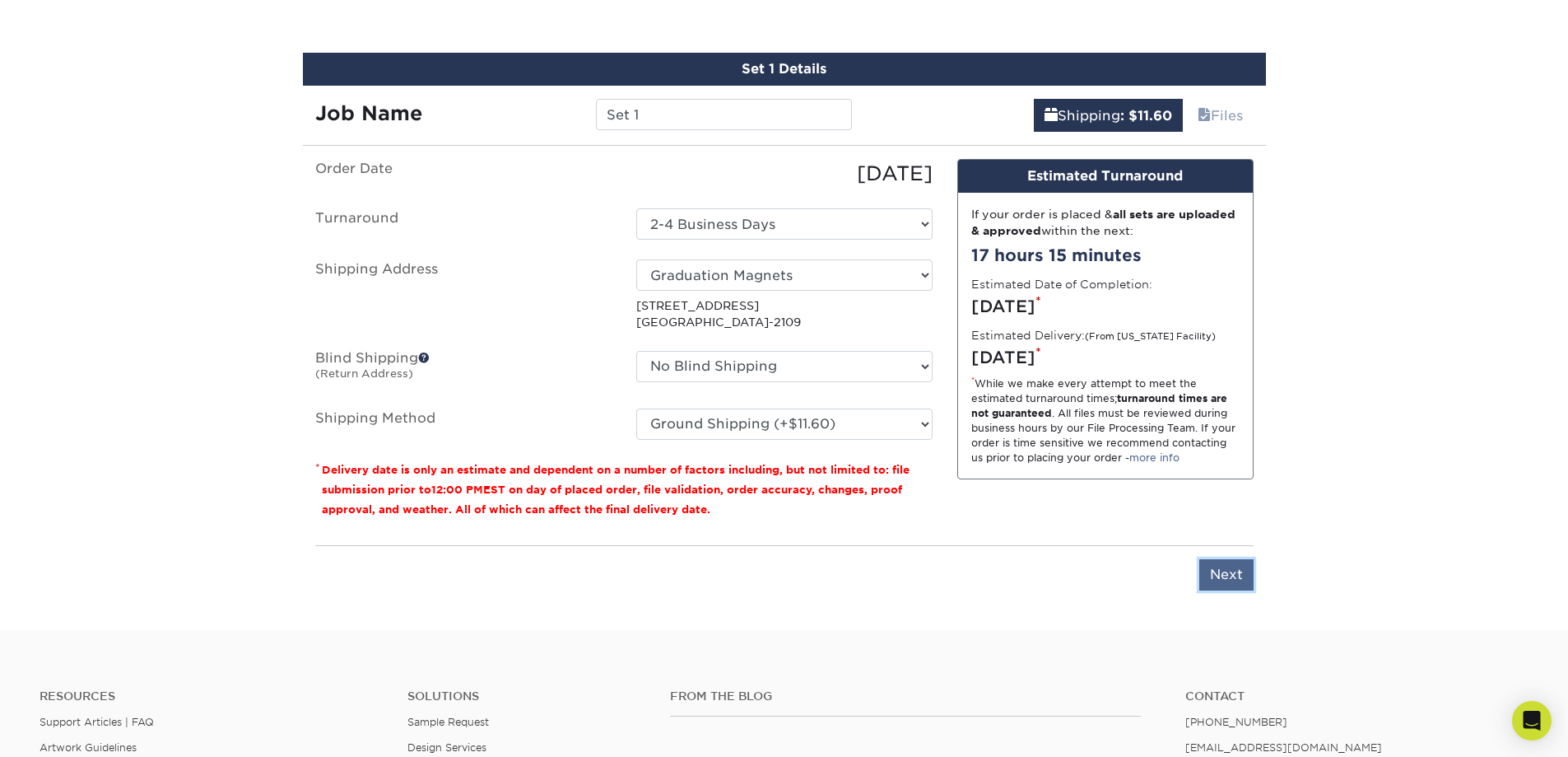
click at [1226, 560] on input "Next" at bounding box center [1226, 575] width 54 height 31
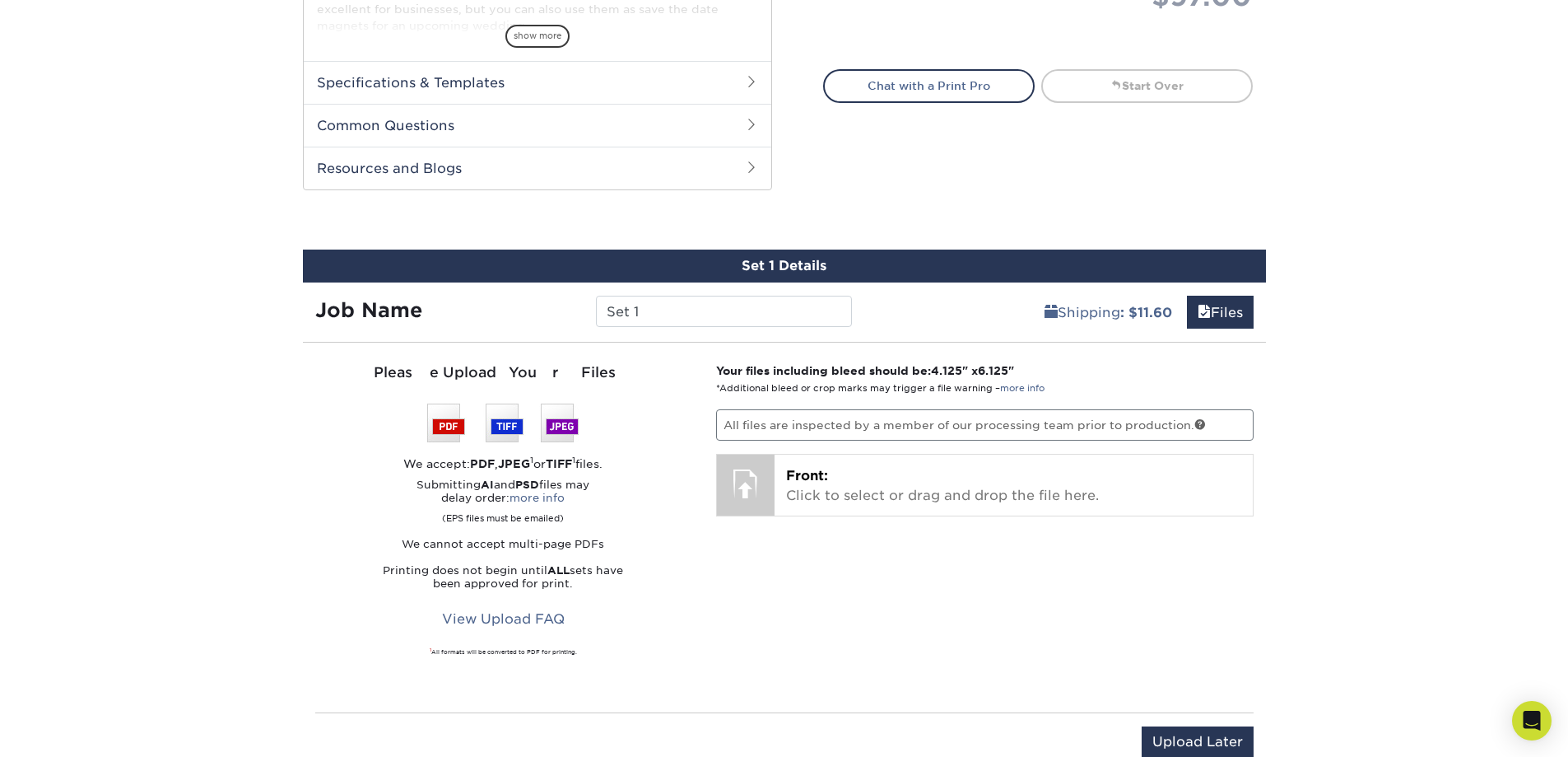
scroll to position [741, 0]
